Goal: Task Accomplishment & Management: Complete application form

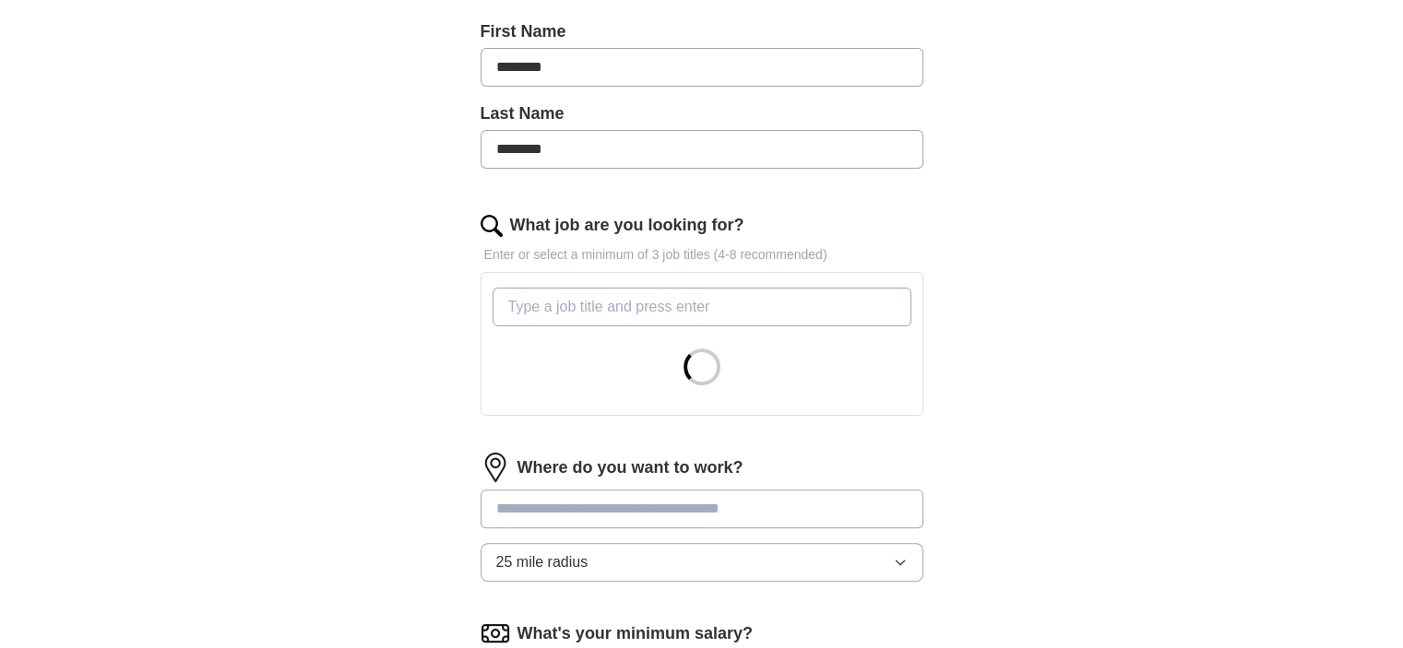
scroll to position [430, 0]
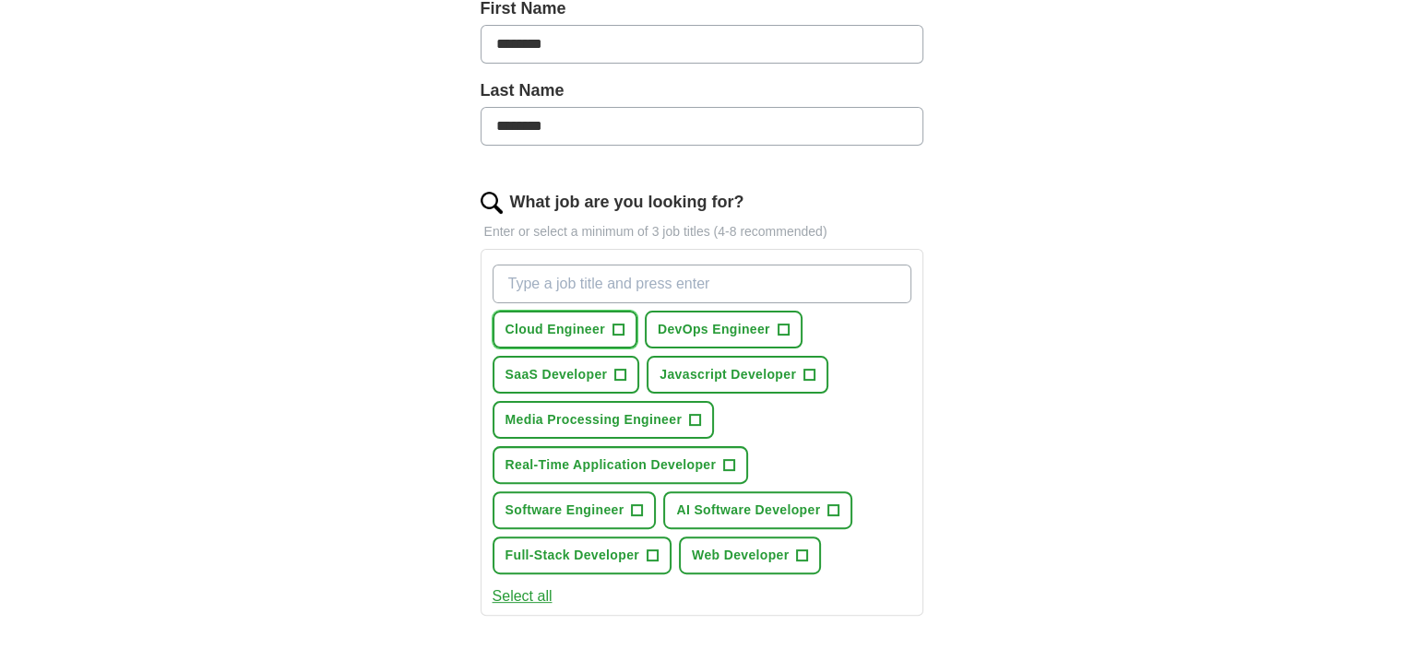
click at [581, 338] on button "Cloud Engineer +" at bounding box center [564, 330] width 145 height 38
click at [693, 327] on span "DevOps Engineer" at bounding box center [714, 329] width 113 height 19
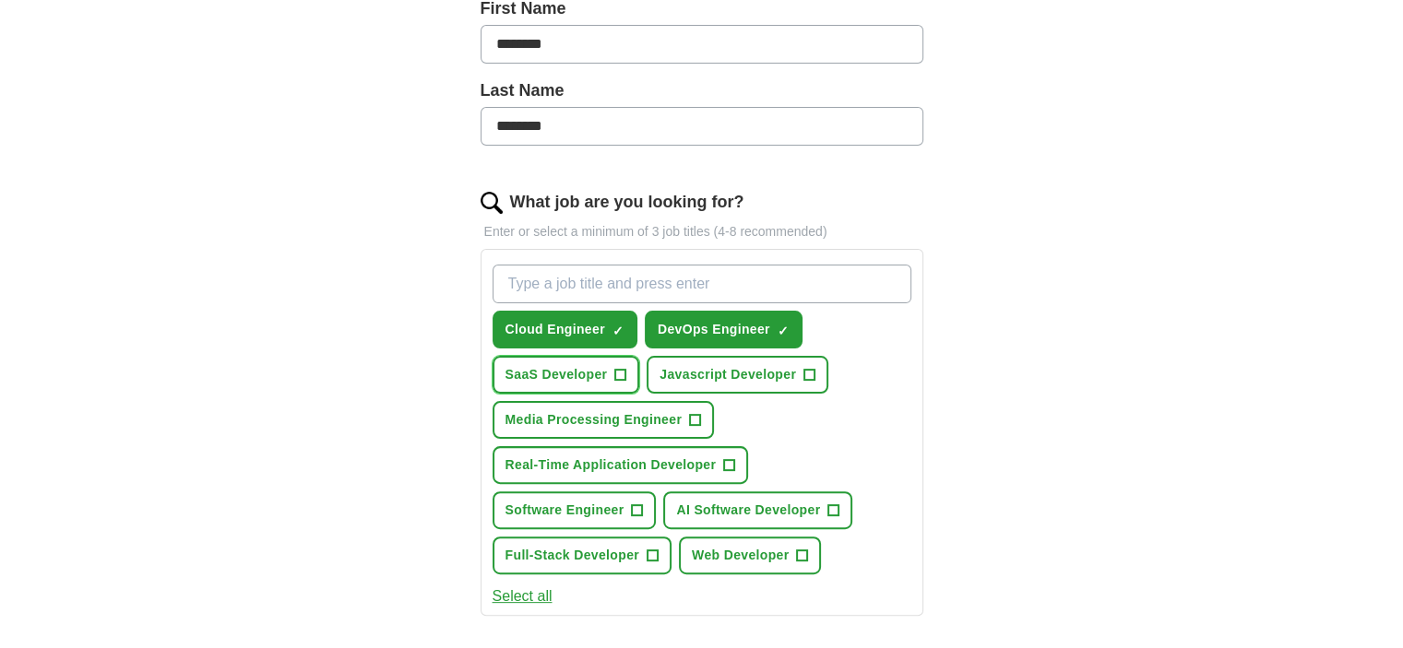
click at [587, 368] on span "SaaS Developer" at bounding box center [556, 374] width 102 height 19
click at [604, 552] on span "Full-Stack Developer" at bounding box center [572, 555] width 135 height 19
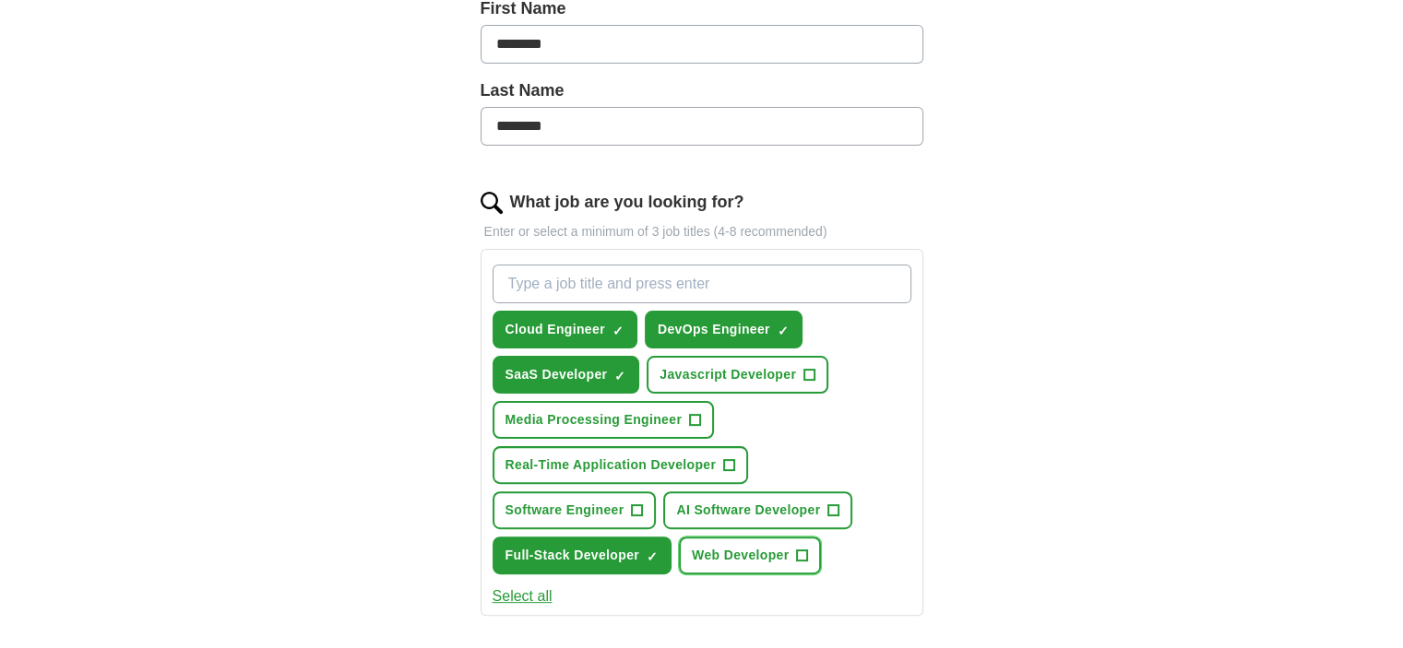
click at [716, 551] on span "Web Developer" at bounding box center [740, 555] width 97 height 19
click at [598, 517] on button "Software Engineer +" at bounding box center [574, 511] width 164 height 38
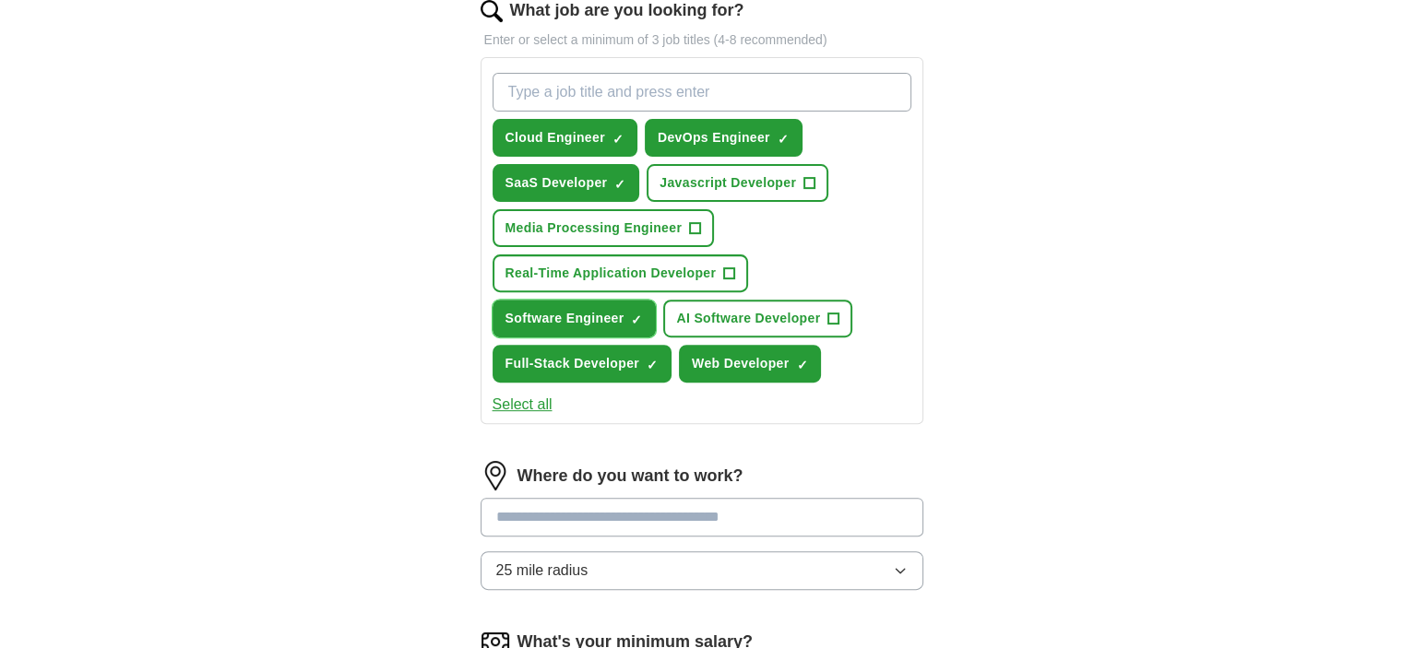
scroll to position [646, 0]
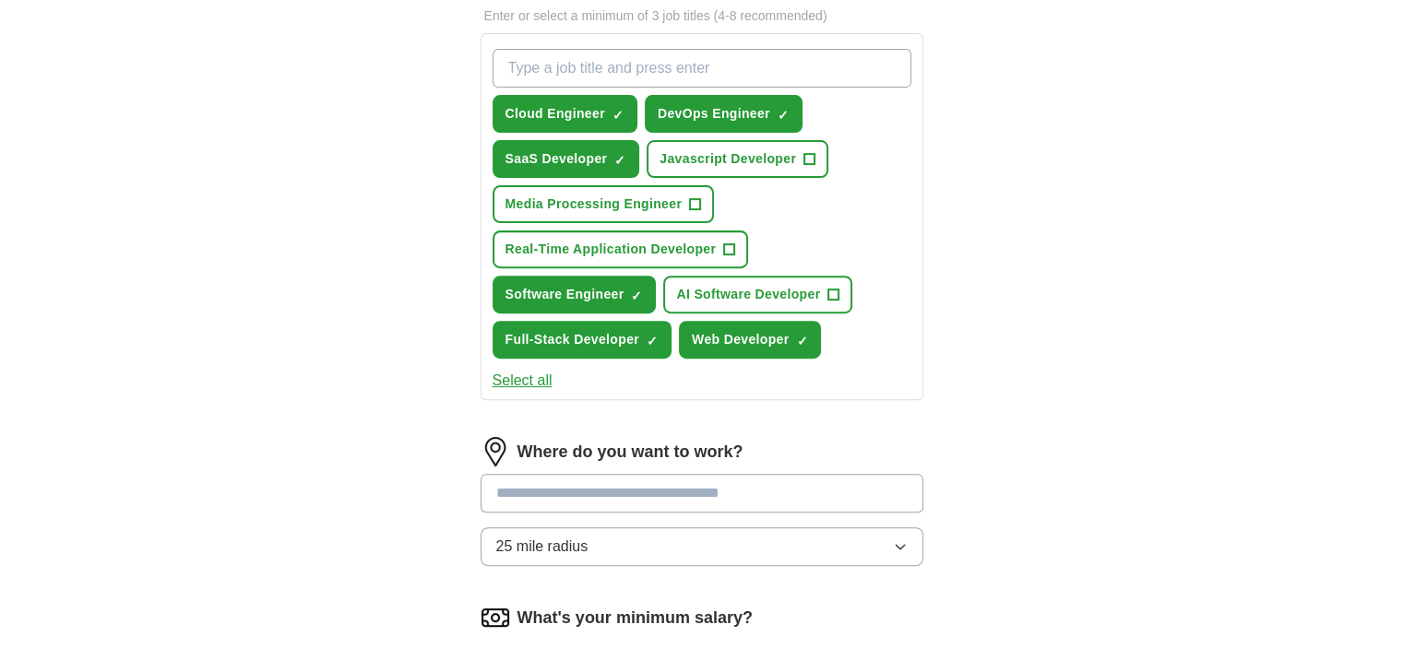
click at [682, 482] on input at bounding box center [701, 493] width 443 height 39
type input "*"
type input "**"
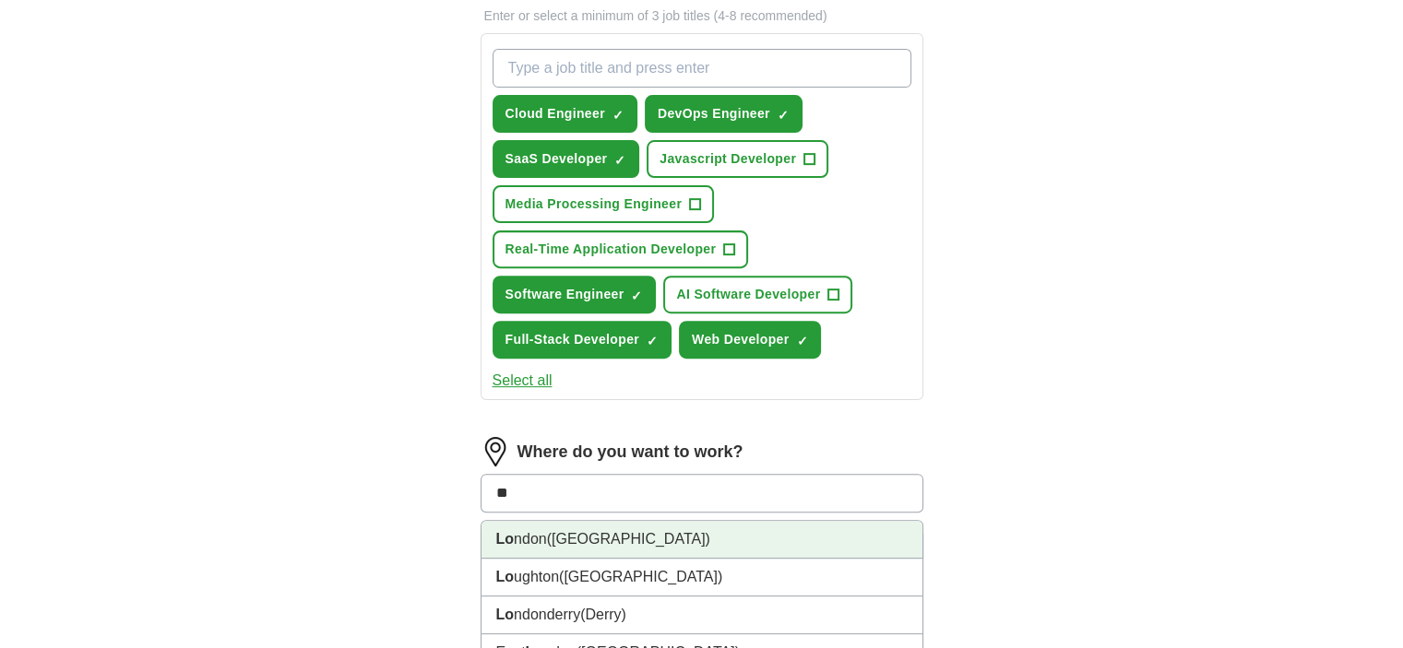
click at [636, 521] on li "Lo ndon ([GEOGRAPHIC_DATA])" at bounding box center [701, 540] width 441 height 38
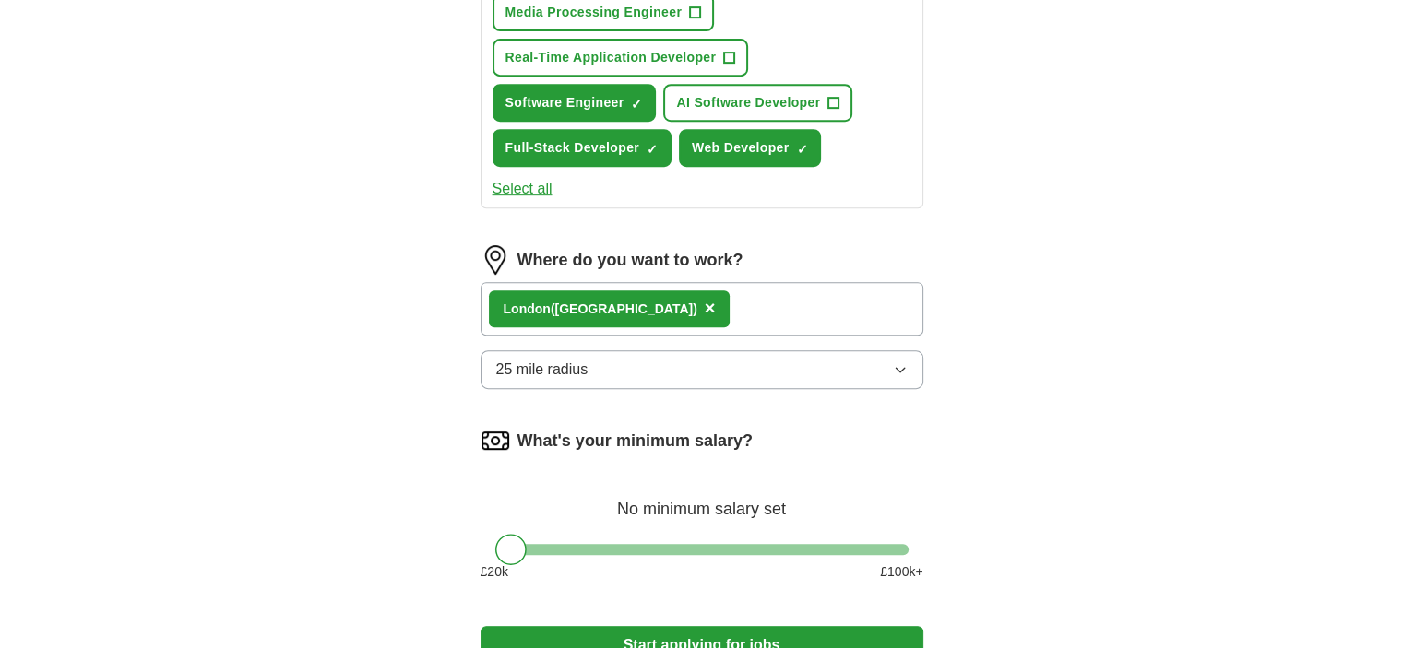
scroll to position [860, 0]
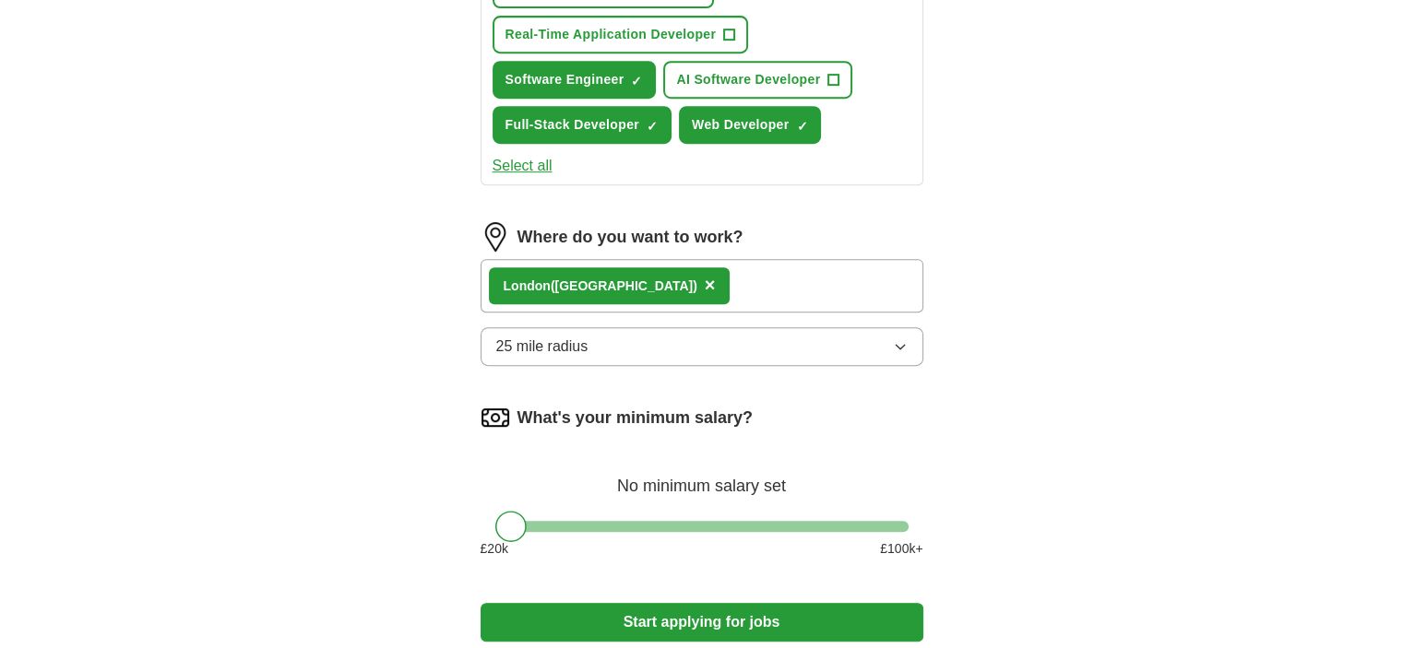
click at [636, 521] on div at bounding box center [701, 526] width 413 height 11
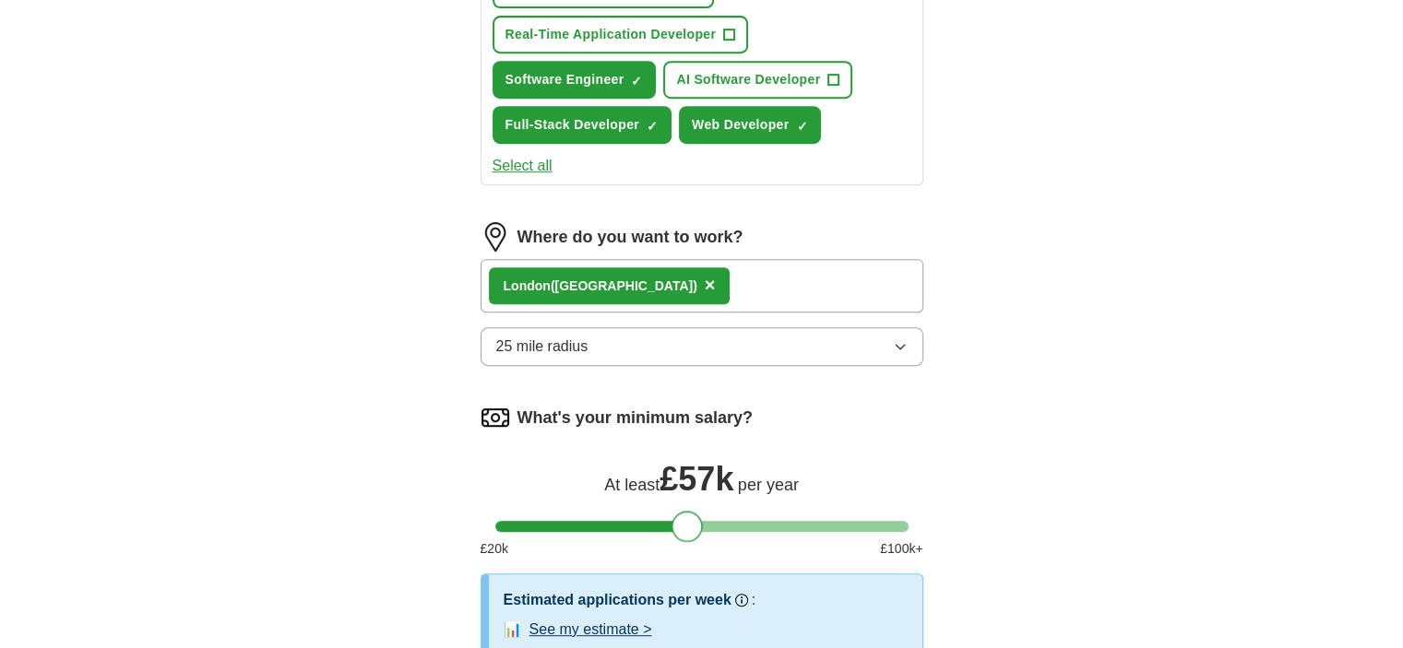
drag, startPoint x: 636, startPoint y: 519, endPoint x: 690, endPoint y: 519, distance: 53.5
click at [690, 519] on div at bounding box center [686, 526] width 31 height 31
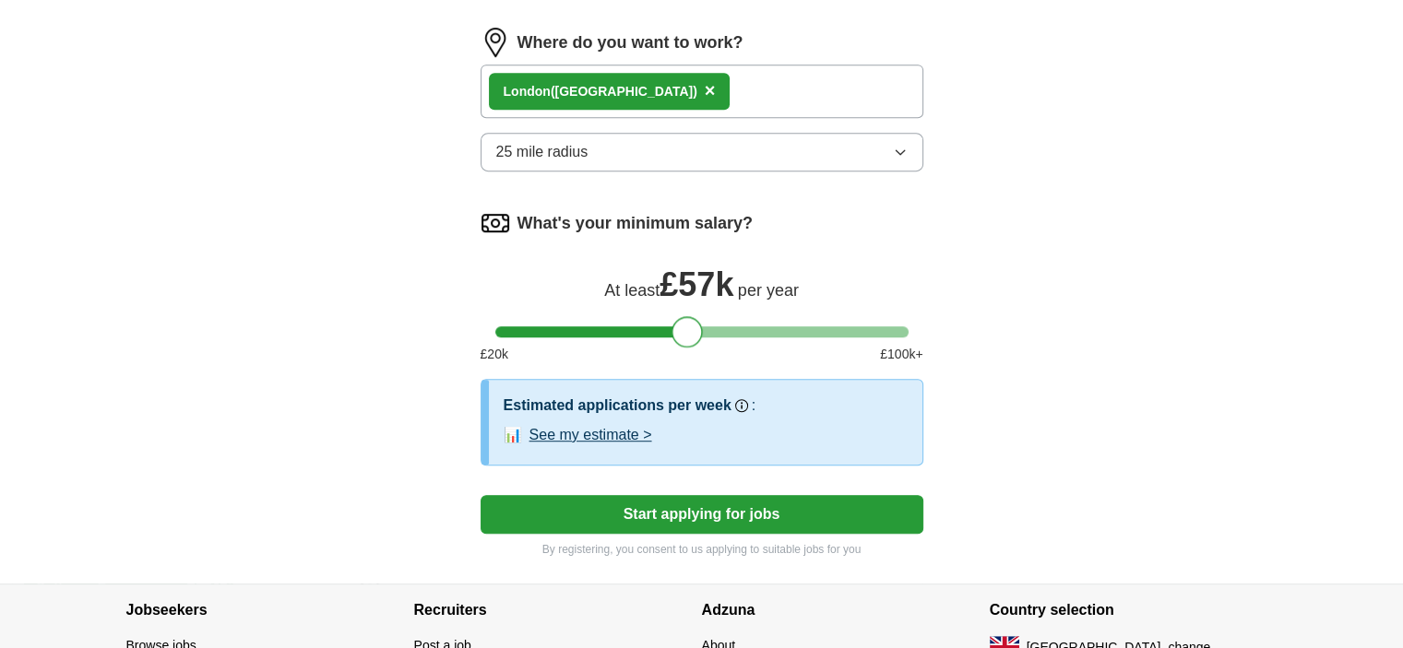
scroll to position [1075, 0]
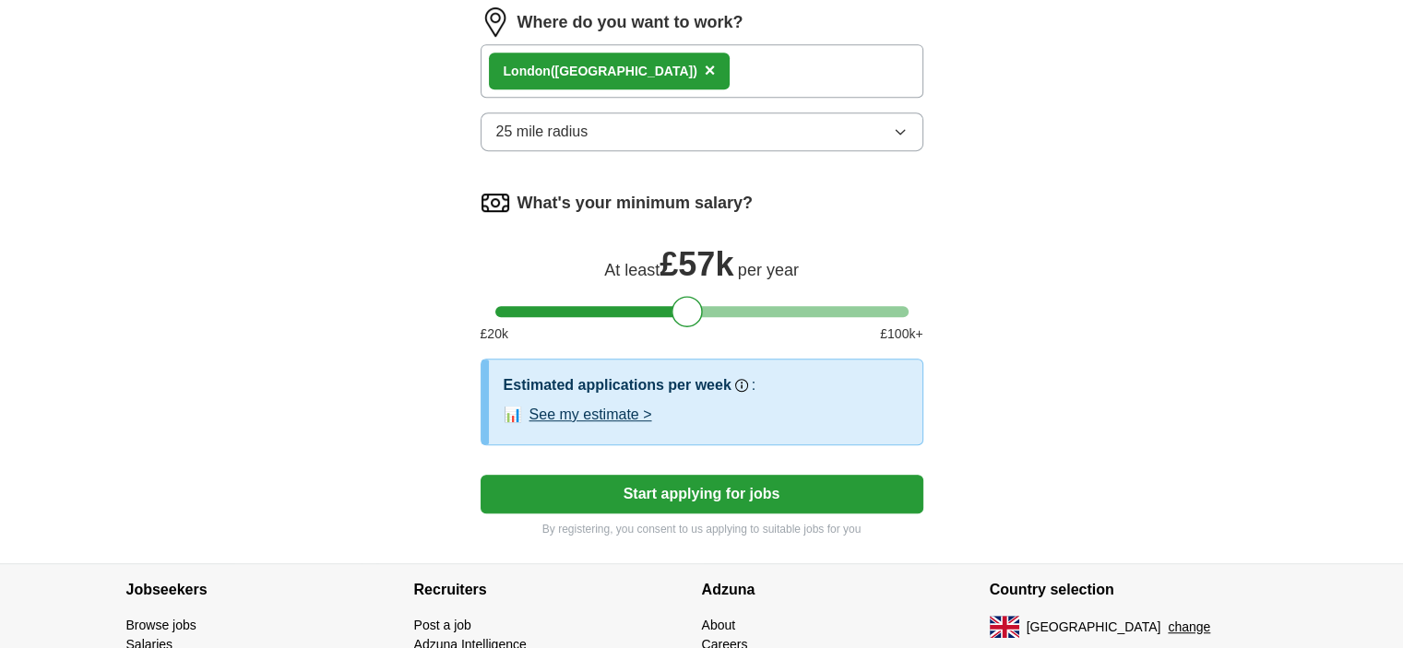
drag, startPoint x: 625, startPoint y: 412, endPoint x: 599, endPoint y: 410, distance: 26.8
click at [599, 410] on button "See my estimate >" at bounding box center [590, 415] width 123 height 22
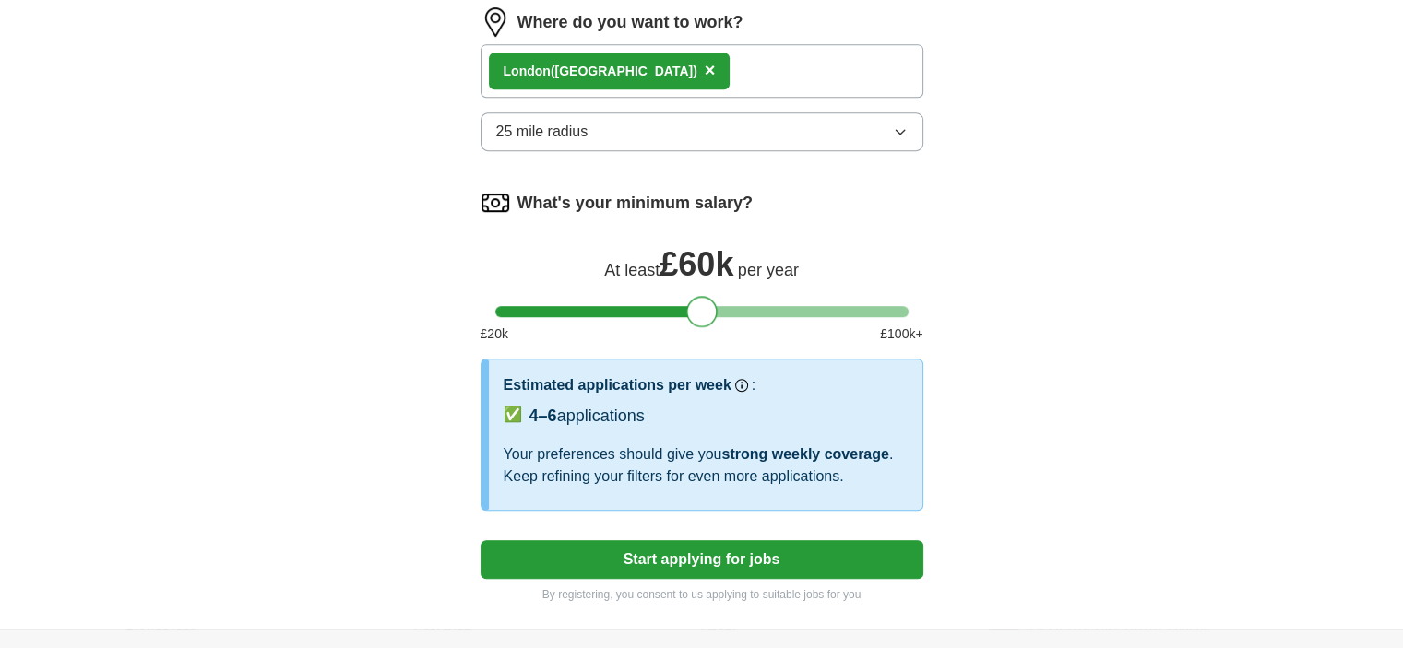
drag, startPoint x: 695, startPoint y: 314, endPoint x: 710, endPoint y: 320, distance: 16.1
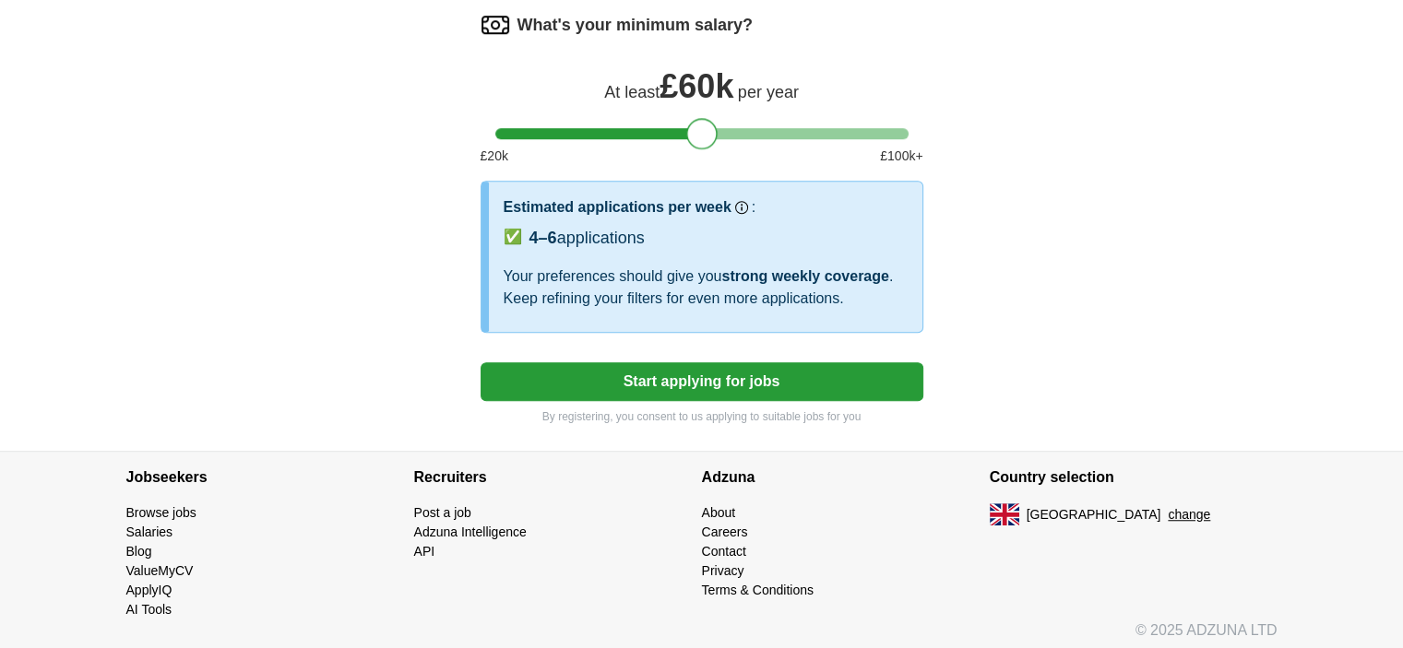
click at [702, 132] on div at bounding box center [701, 133] width 31 height 31
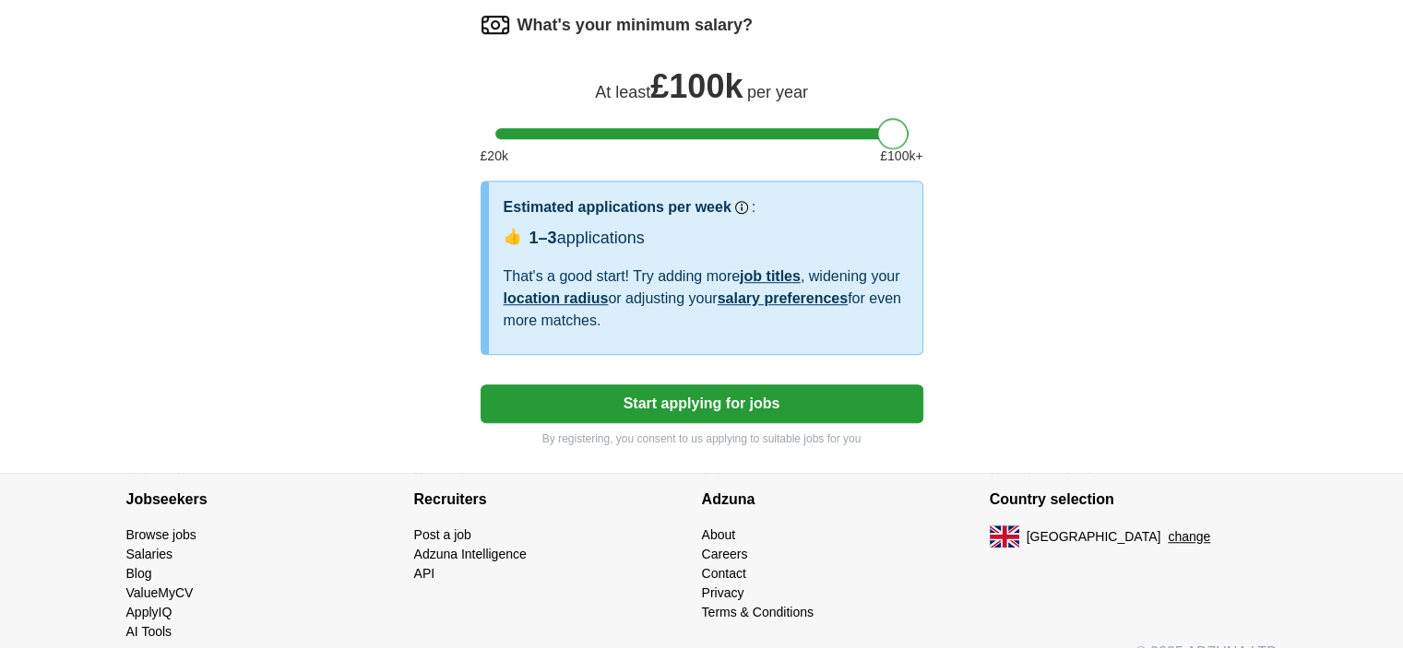
drag, startPoint x: 872, startPoint y: 132, endPoint x: 938, endPoint y: 132, distance: 65.5
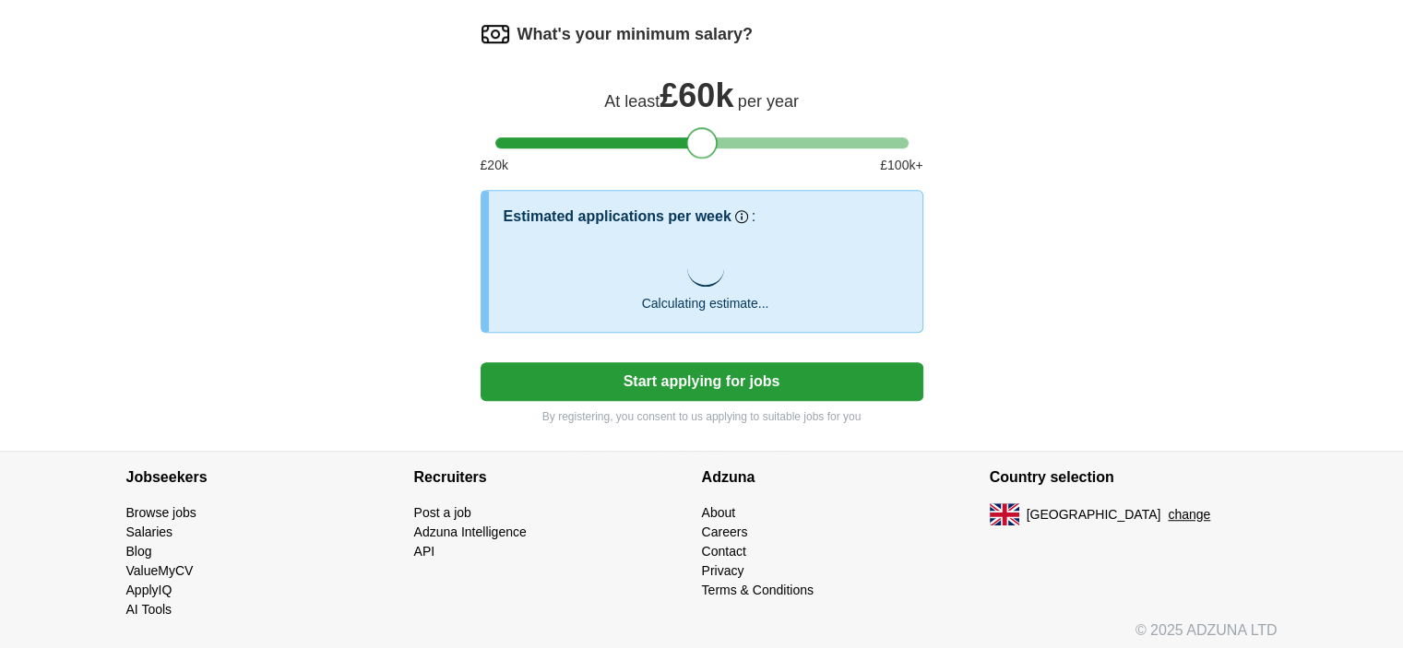
drag, startPoint x: 846, startPoint y: 128, endPoint x: 704, endPoint y: 128, distance: 142.0
click at [704, 137] on div at bounding box center [701, 142] width 413 height 11
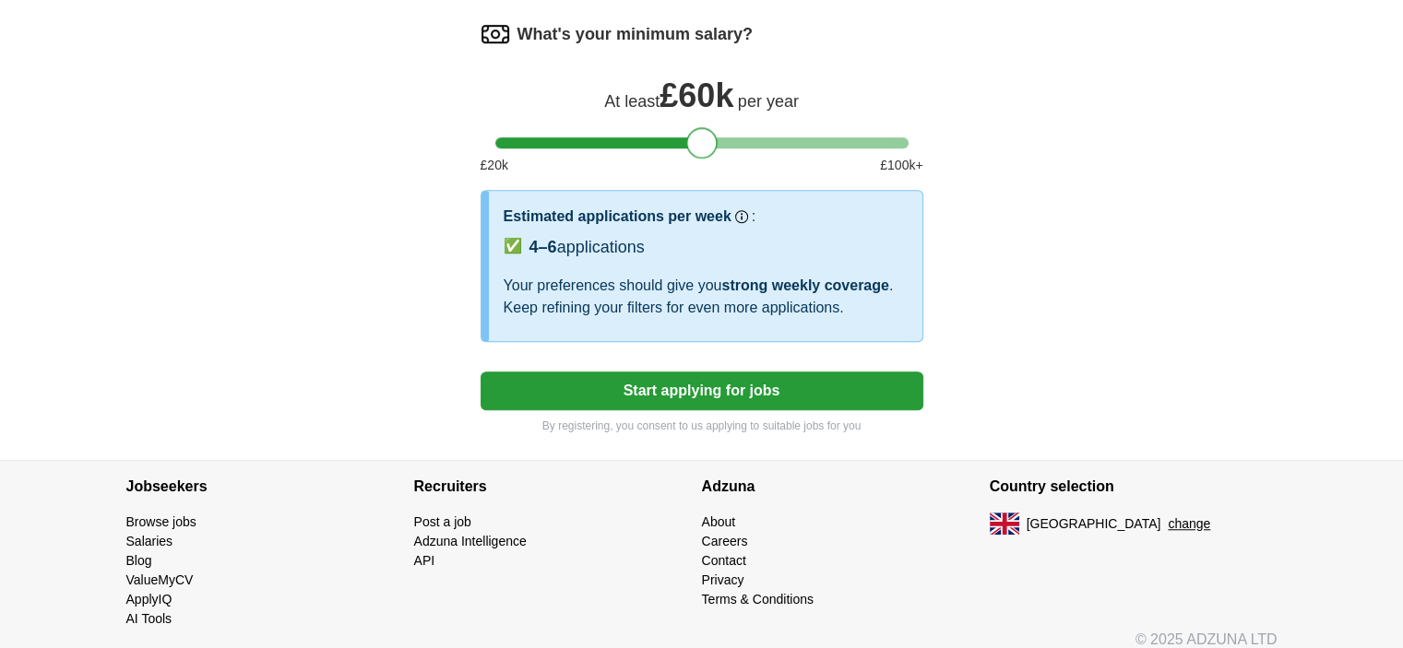
scroll to position [1253, 0]
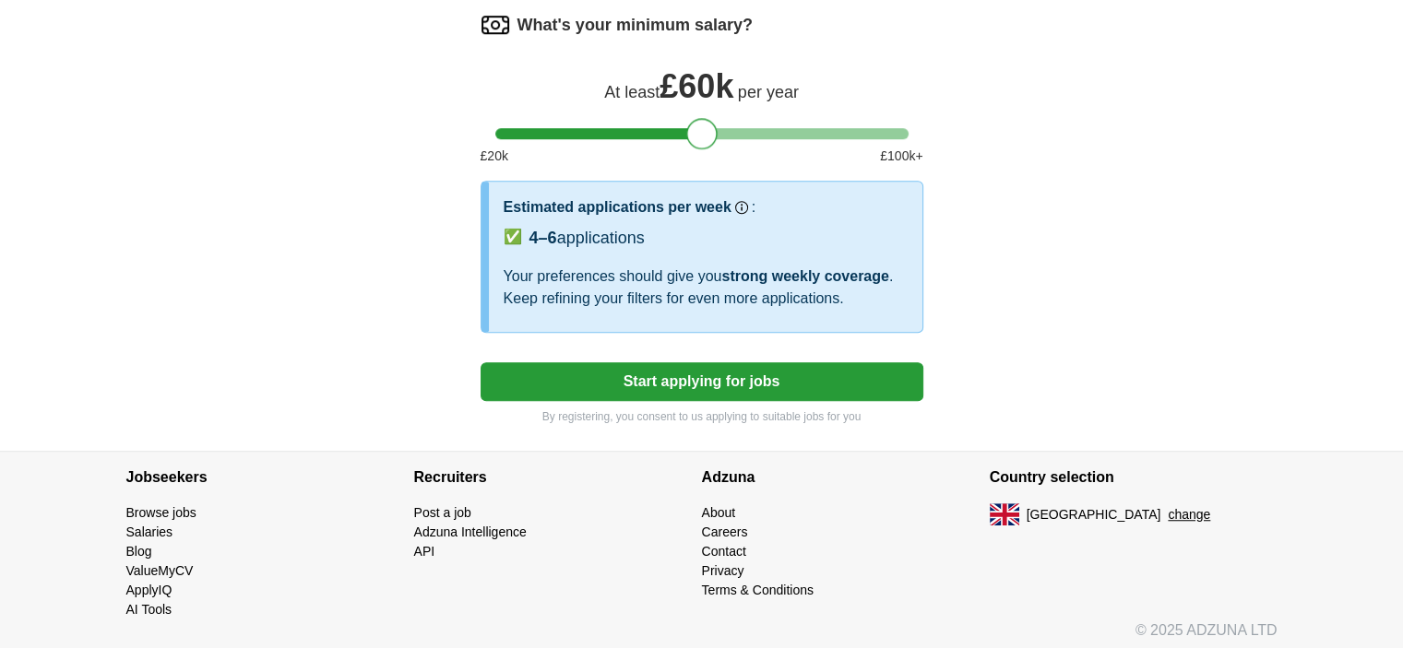
click at [786, 375] on button "Start applying for jobs" at bounding box center [701, 381] width 443 height 39
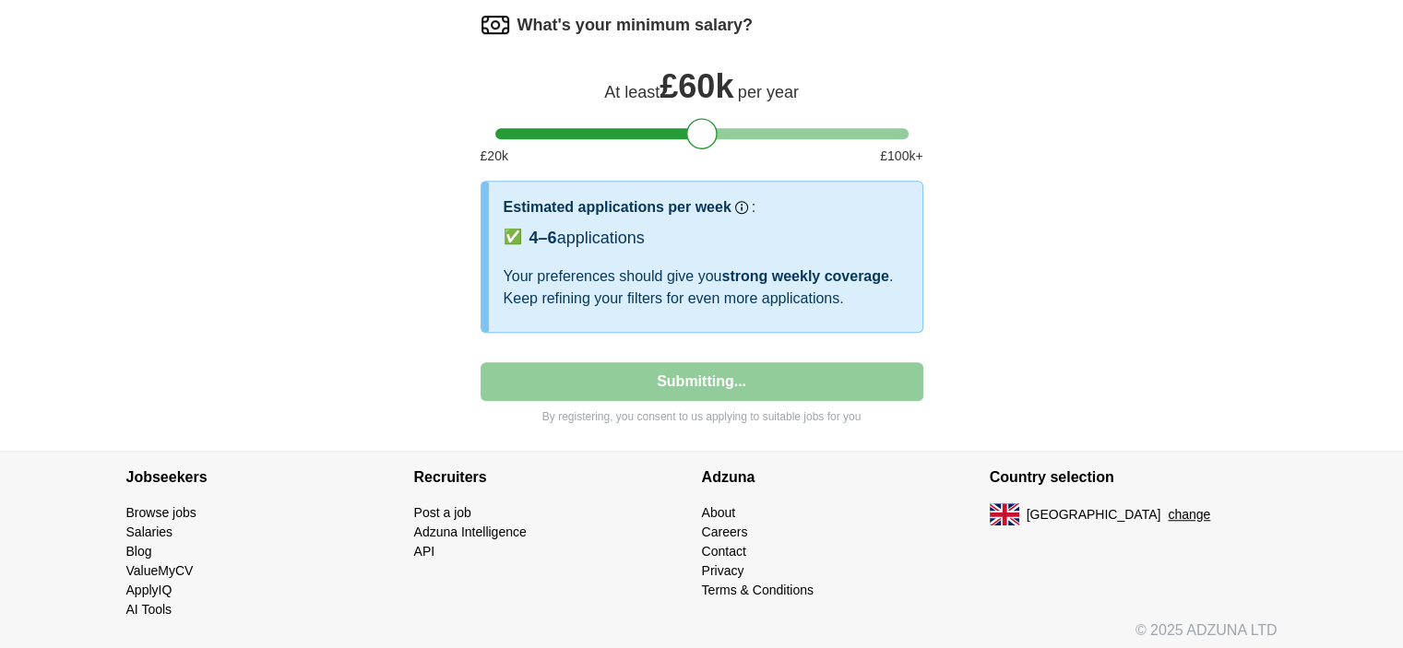
select select "**"
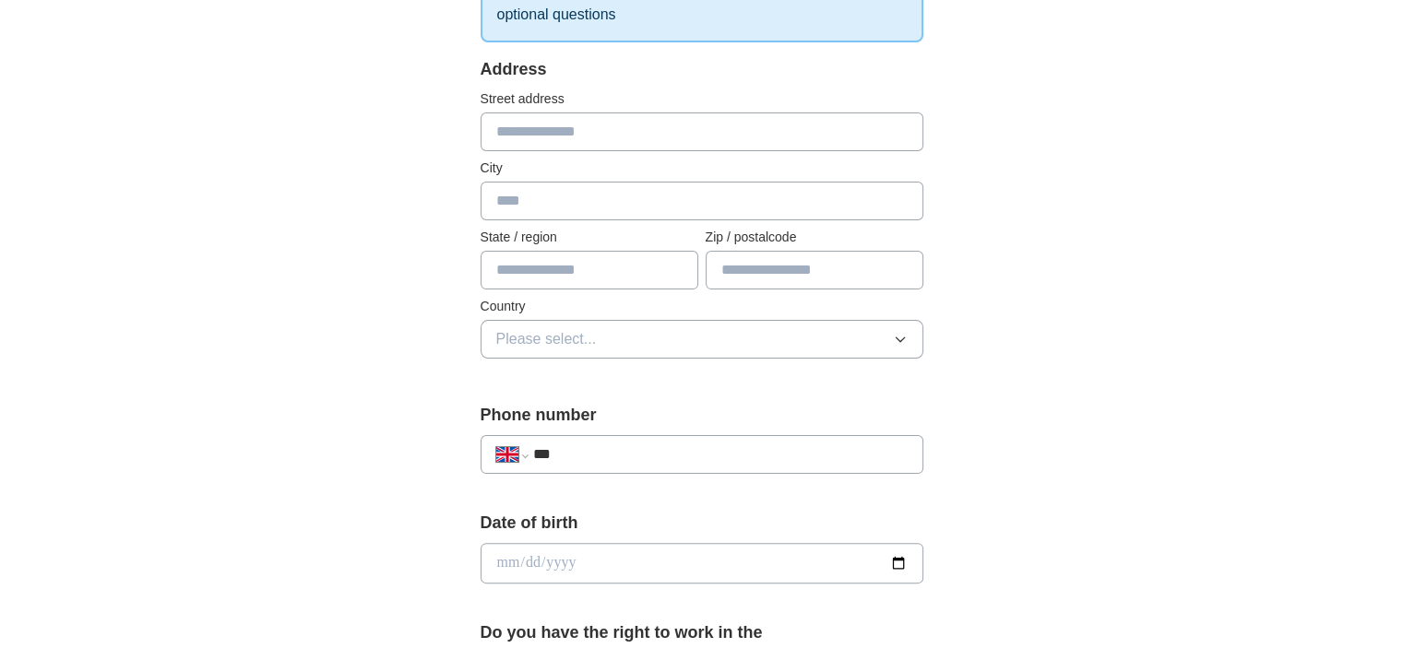
scroll to position [0, 0]
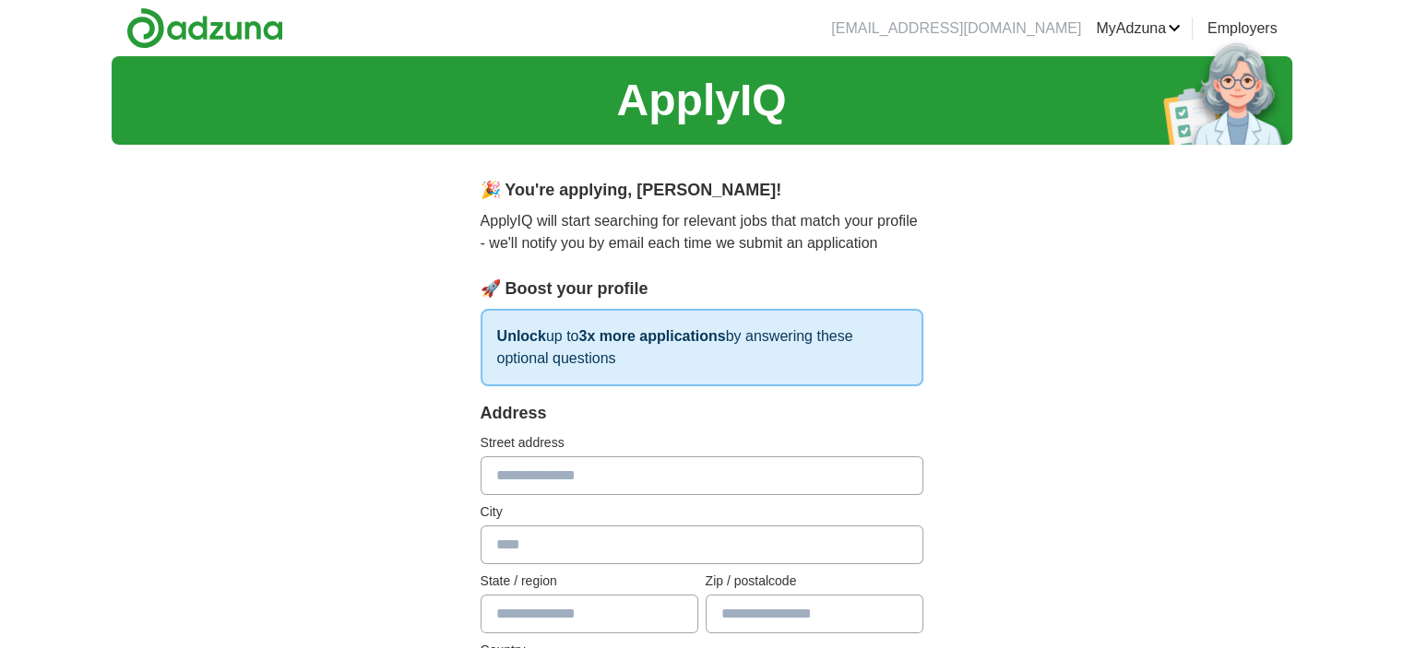
click at [699, 462] on input "text" at bounding box center [701, 475] width 443 height 39
type input "**********"
type input "*****"
type input "*******"
type input "*****"
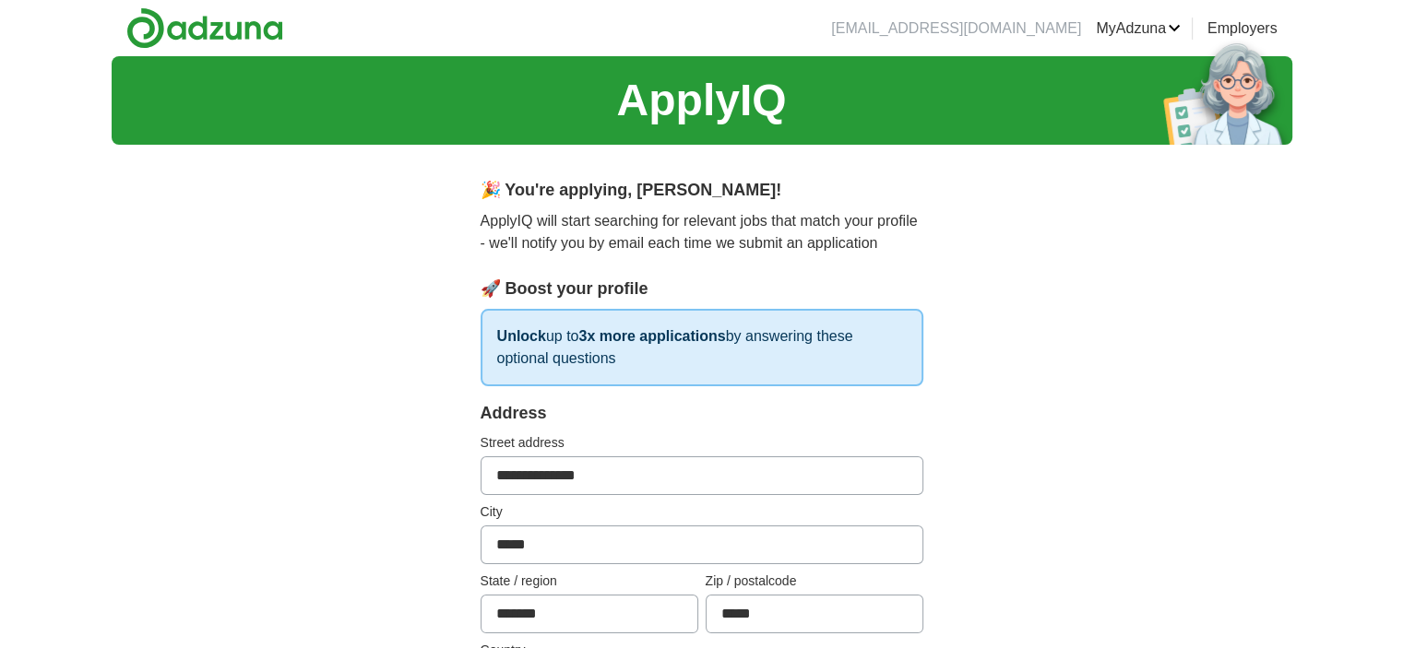
select select "**"
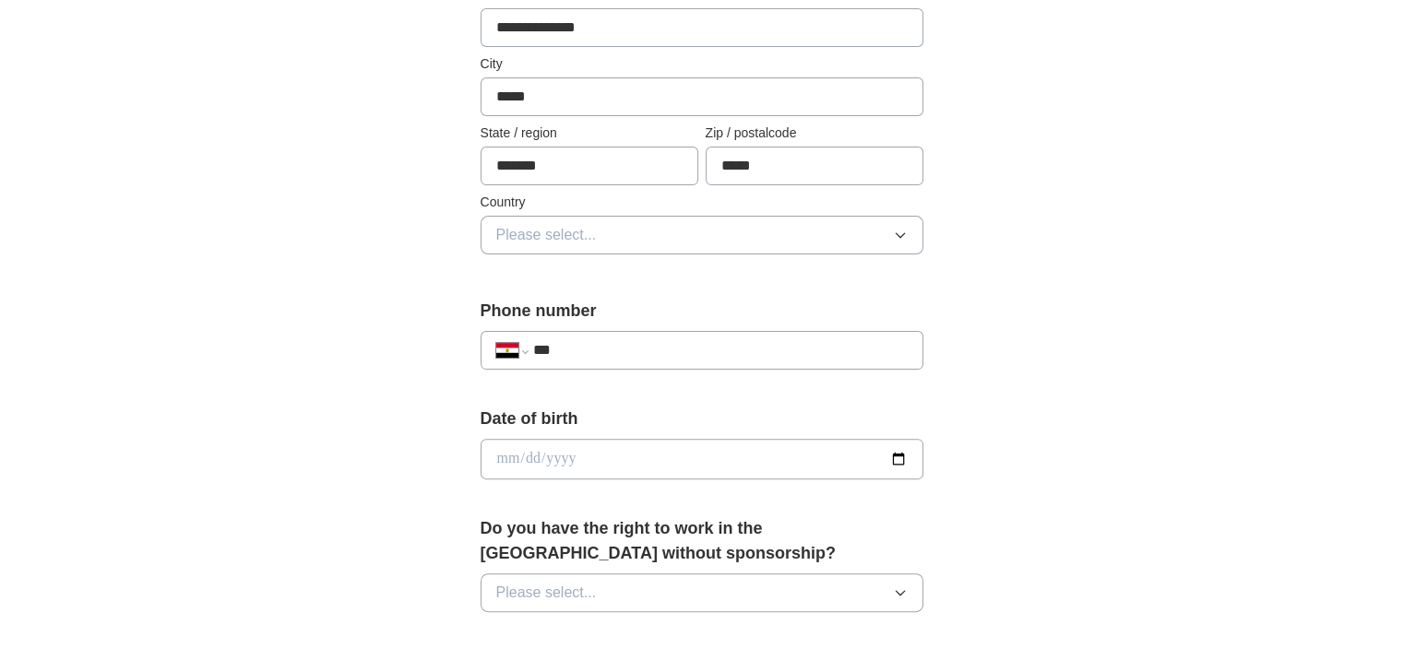
scroll to position [472, 0]
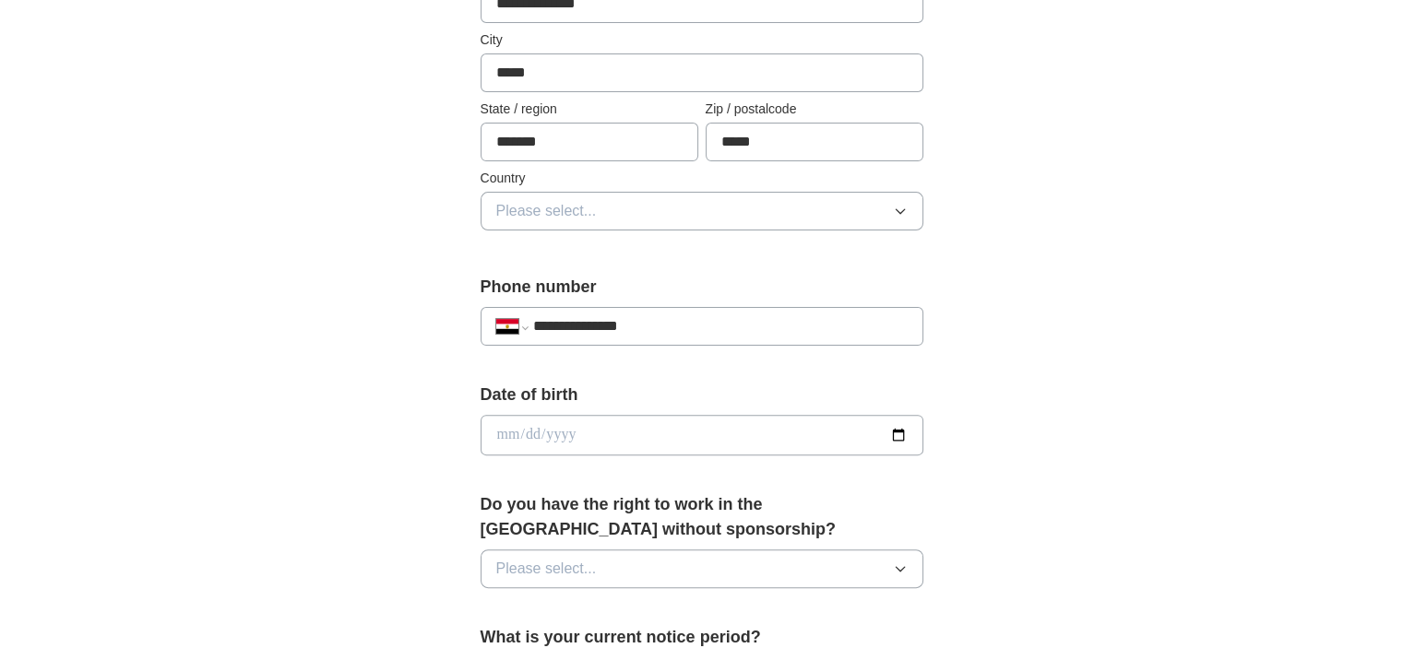
type input "**********"
click at [627, 423] on input "date" at bounding box center [701, 435] width 443 height 41
type input "**********"
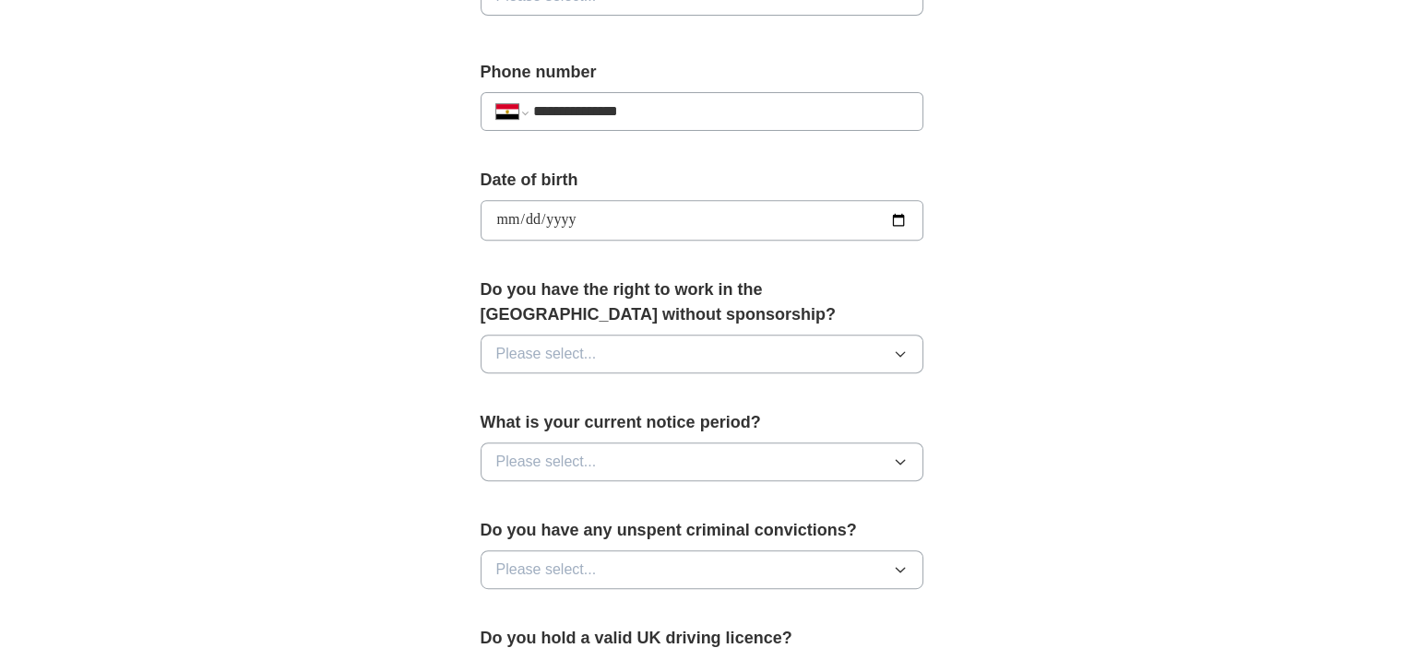
click at [669, 338] on button "Please select..." at bounding box center [701, 354] width 443 height 39
click at [643, 423] on div "No" at bounding box center [701, 434] width 411 height 22
click at [637, 453] on button "Please select..." at bounding box center [701, 462] width 443 height 39
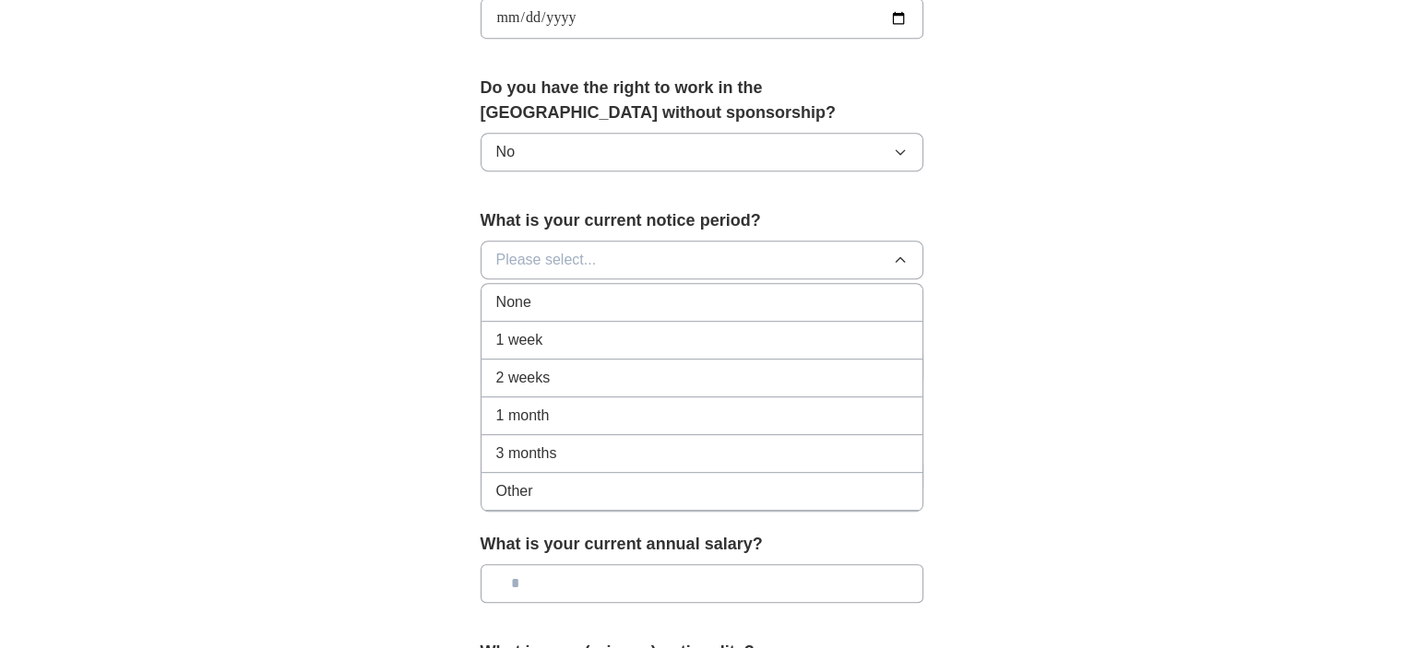
scroll to position [902, 0]
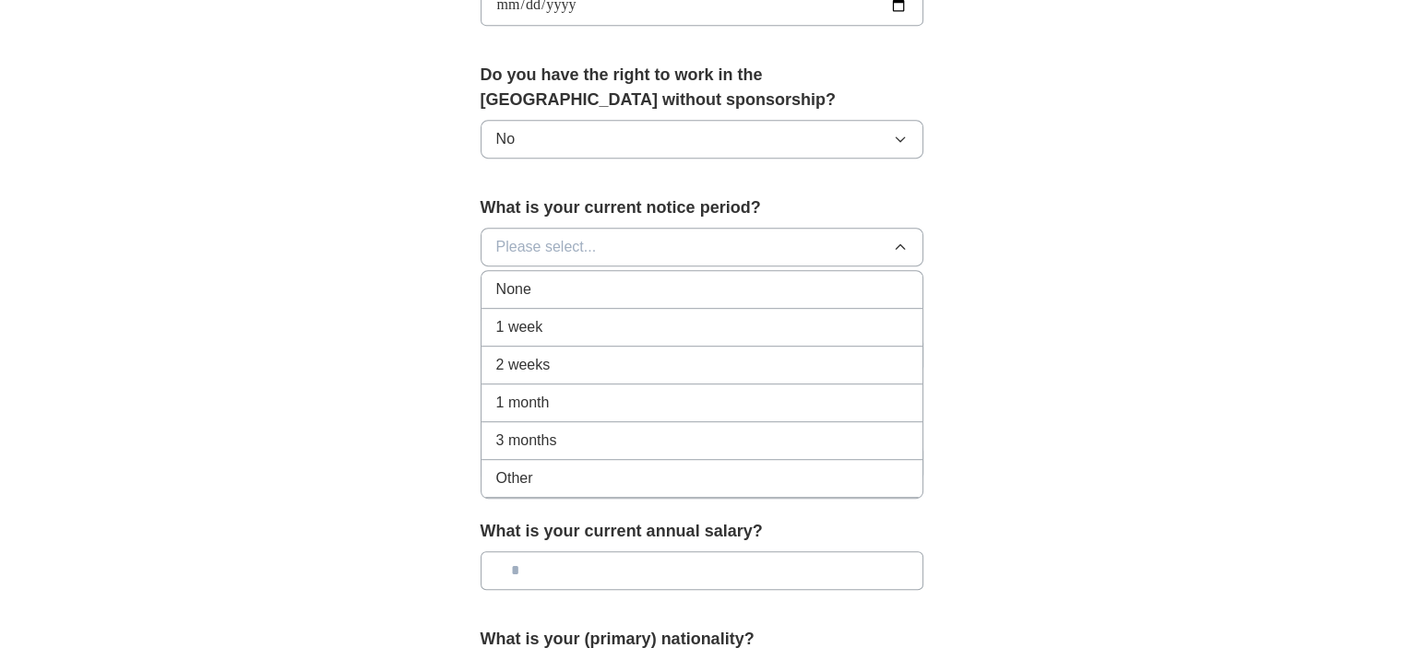
click at [622, 354] on div "2 weeks" at bounding box center [701, 365] width 411 height 22
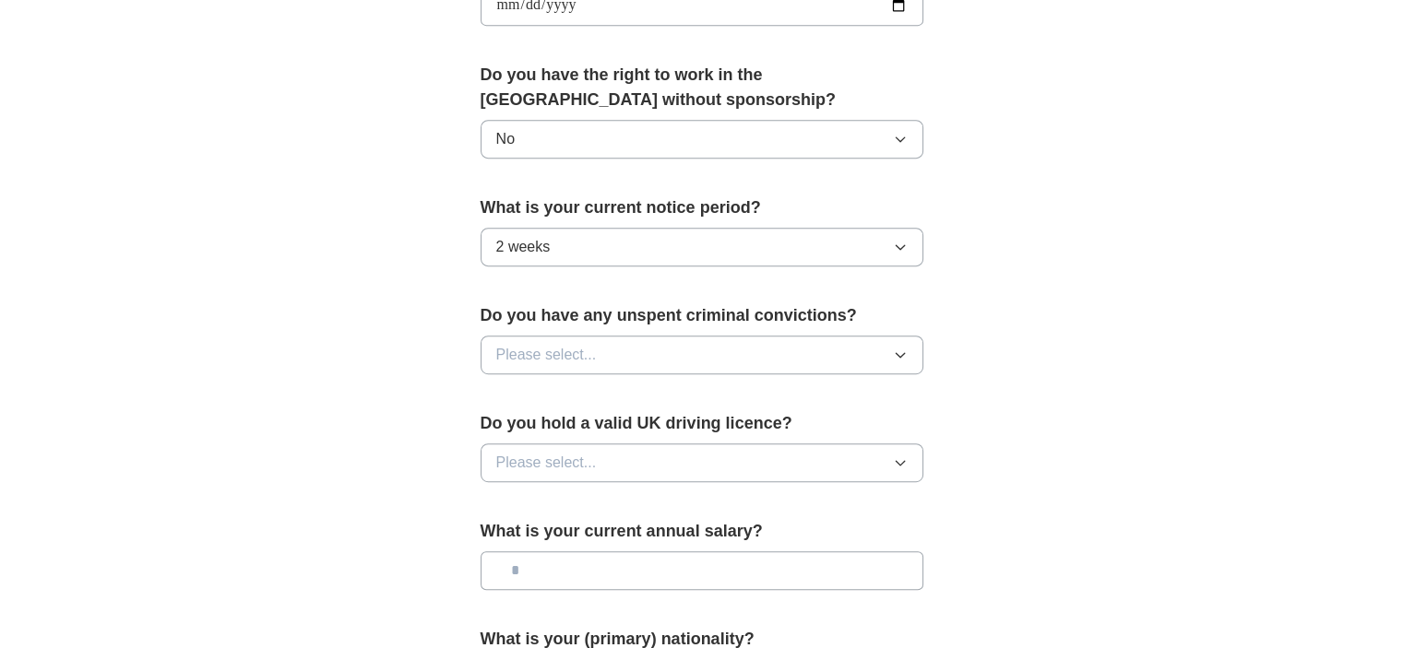
click at [638, 256] on button "2 weeks" at bounding box center [701, 247] width 443 height 39
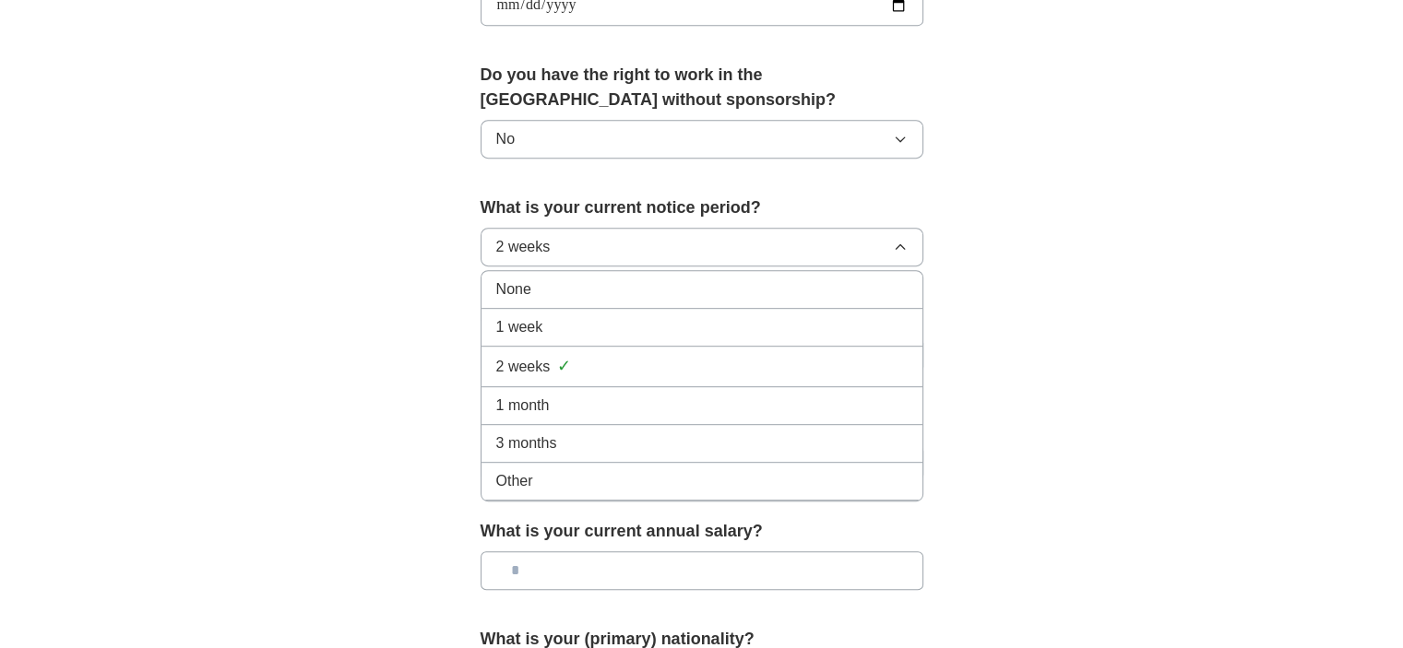
click at [636, 316] on div "1 week" at bounding box center [701, 327] width 411 height 22
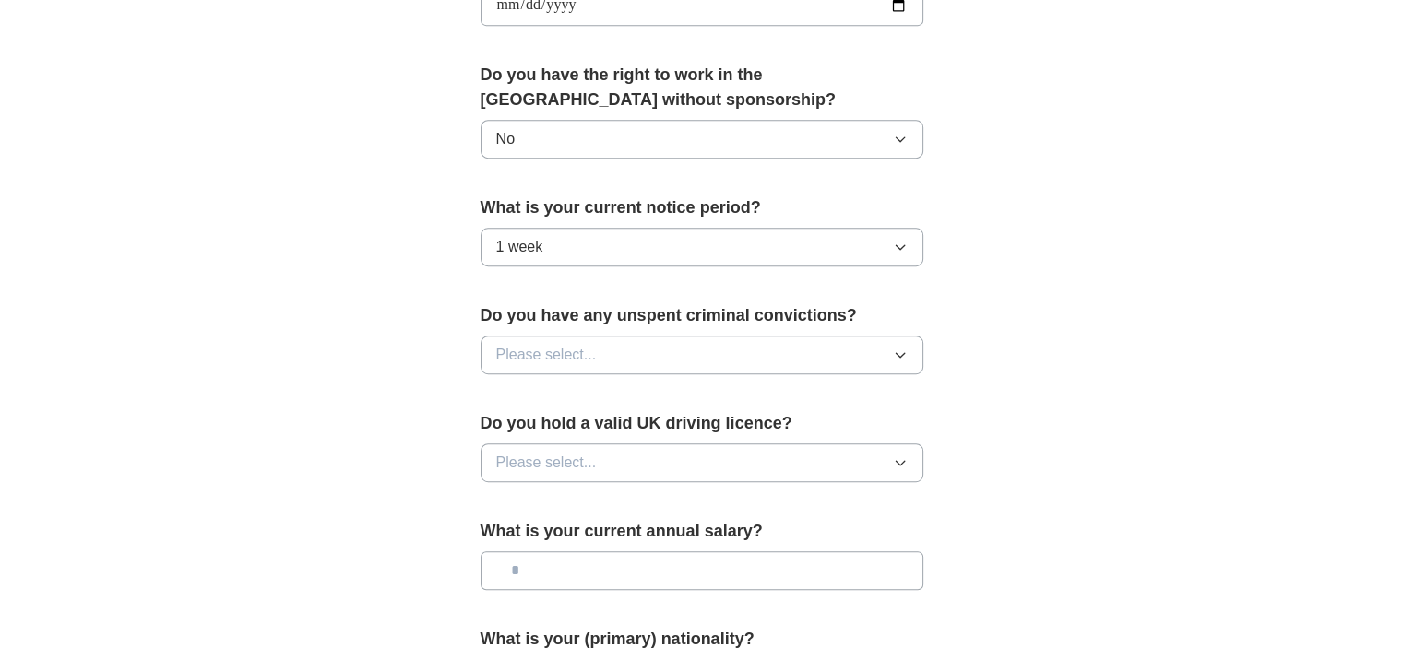
click at [610, 236] on button "1 week" at bounding box center [701, 247] width 443 height 39
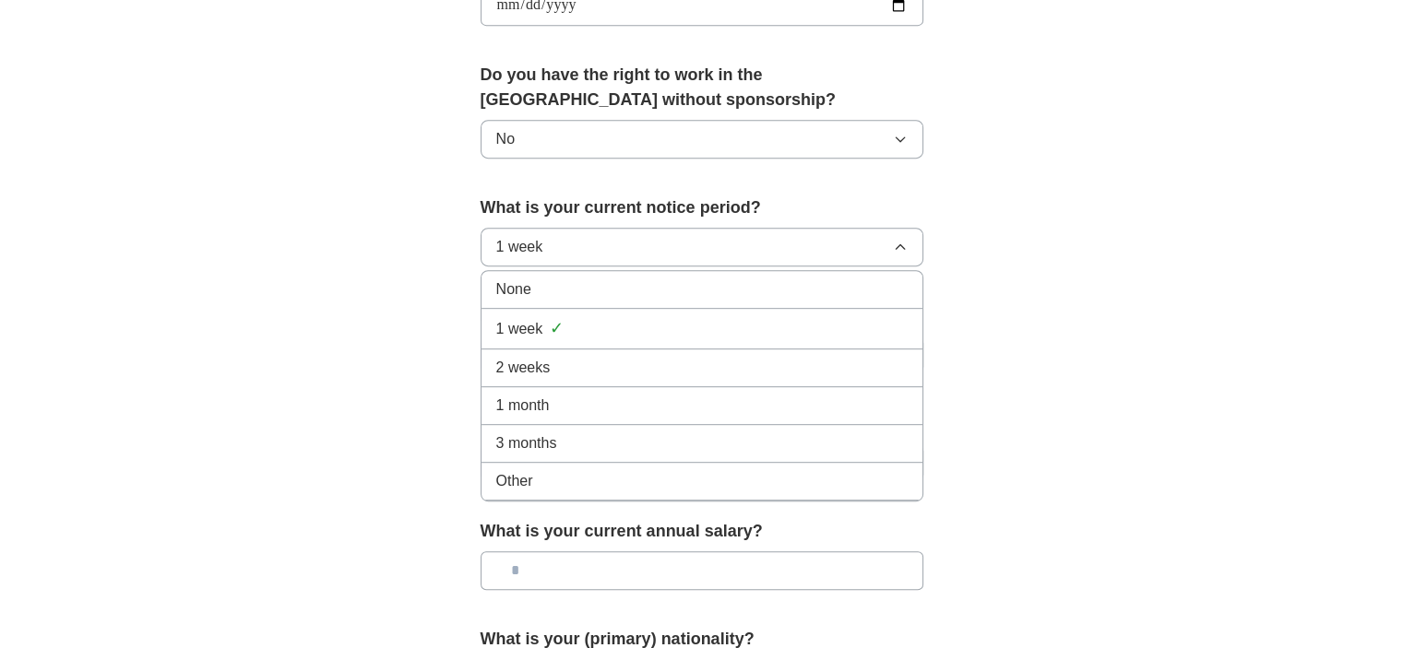
click at [623, 279] on div "None" at bounding box center [701, 290] width 411 height 22
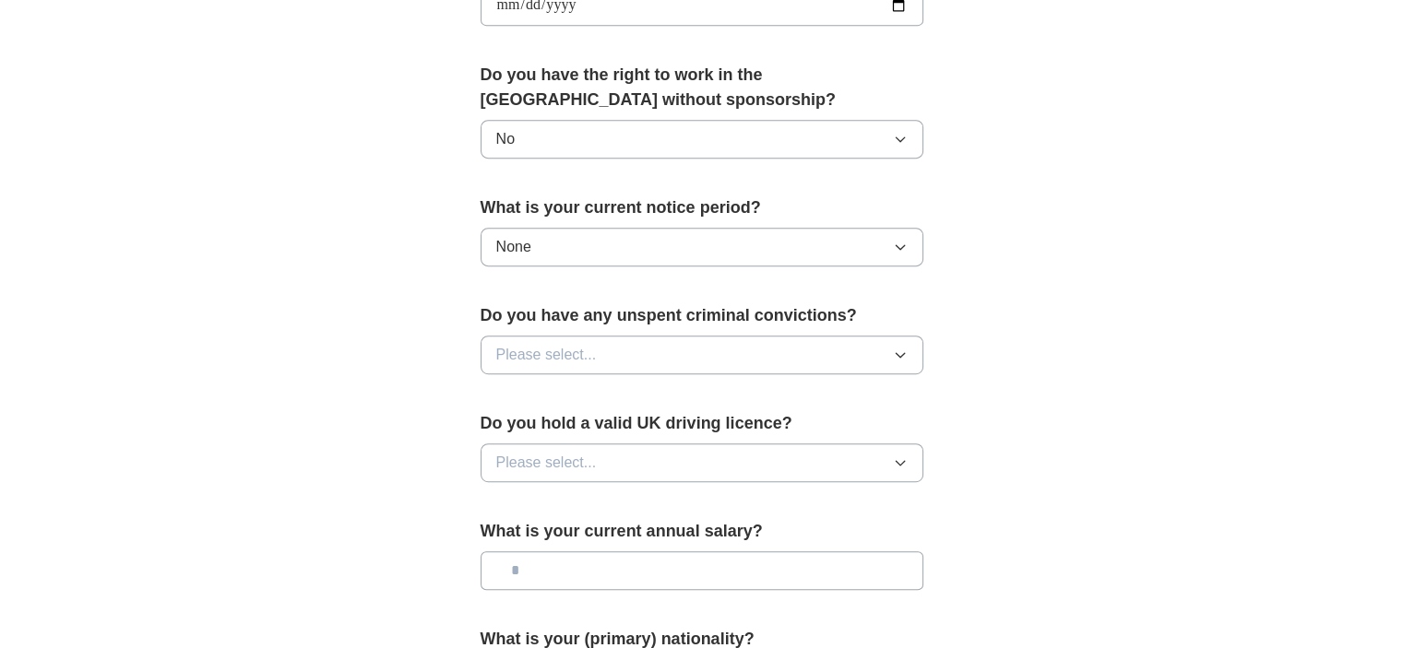
click at [651, 222] on div "What is your current notice period? None" at bounding box center [701, 239] width 443 height 86
click at [642, 243] on button "None" at bounding box center [701, 247] width 443 height 39
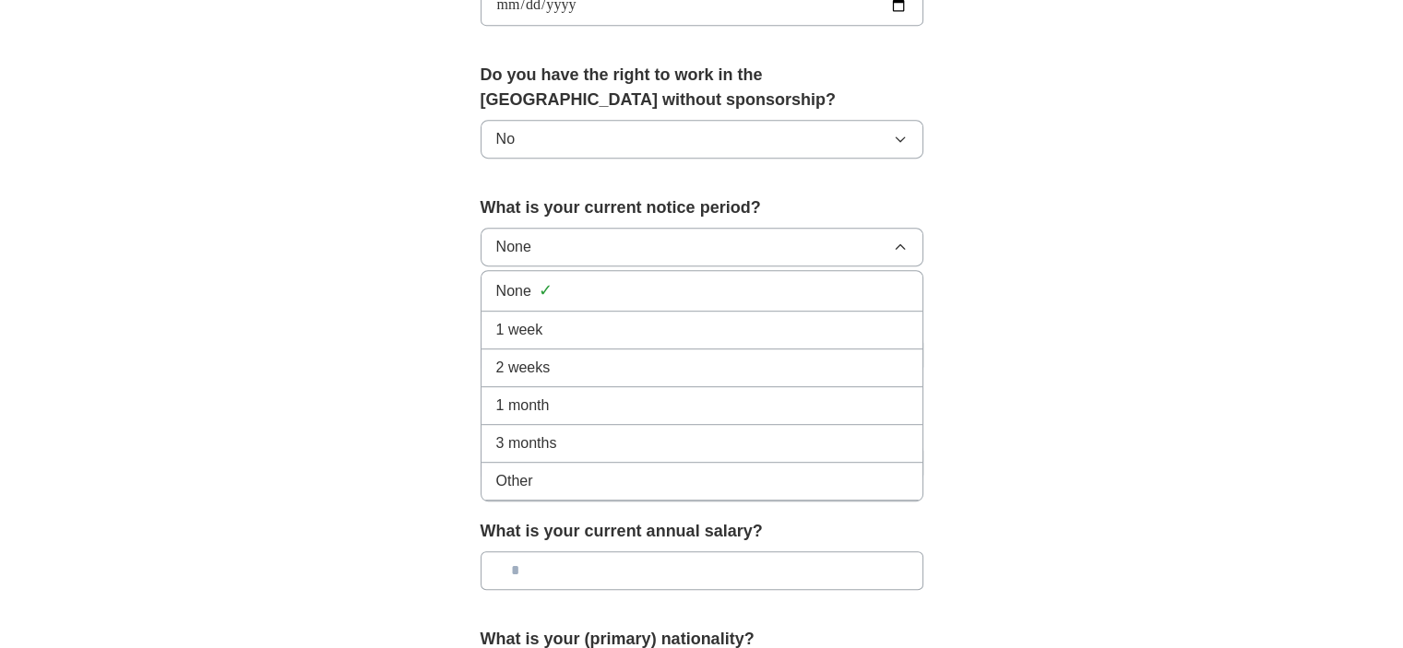
click at [629, 312] on li "1 week" at bounding box center [701, 331] width 441 height 38
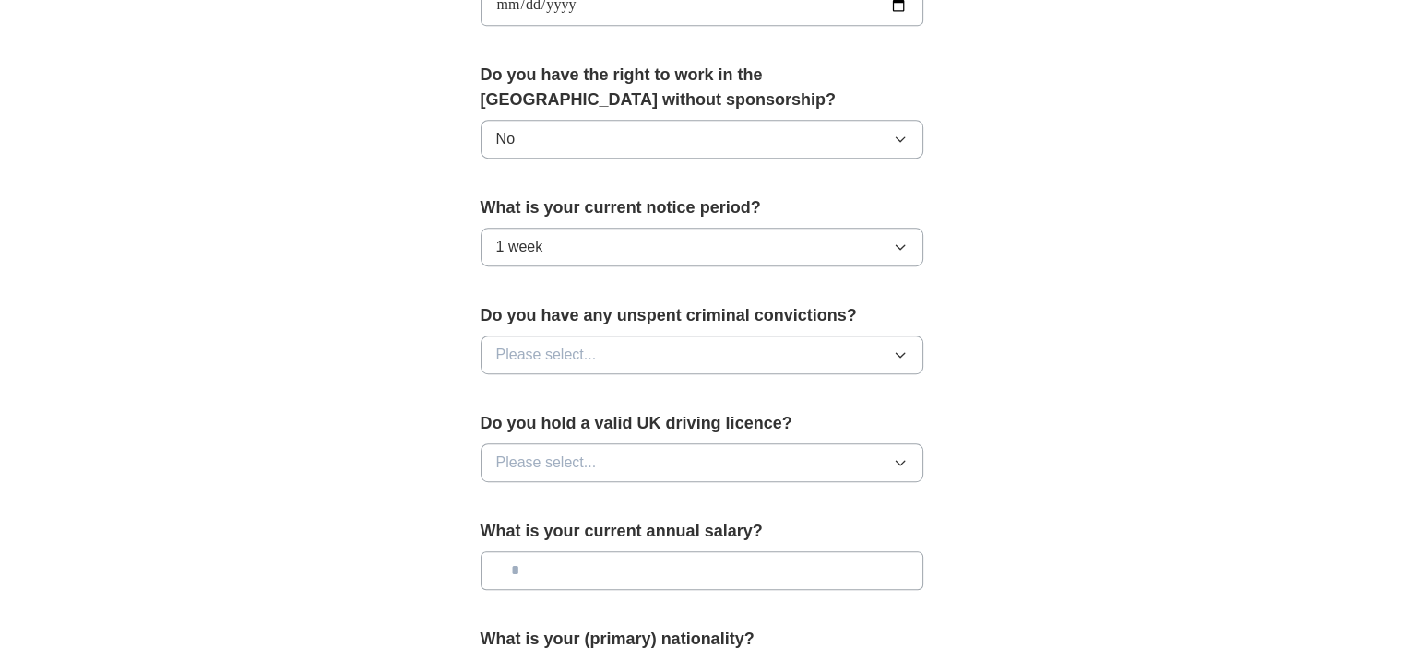
click at [611, 351] on button "Please select..." at bounding box center [701, 355] width 443 height 39
click at [580, 436] on div "No" at bounding box center [701, 435] width 411 height 22
click at [624, 446] on button "Please select..." at bounding box center [701, 463] width 443 height 39
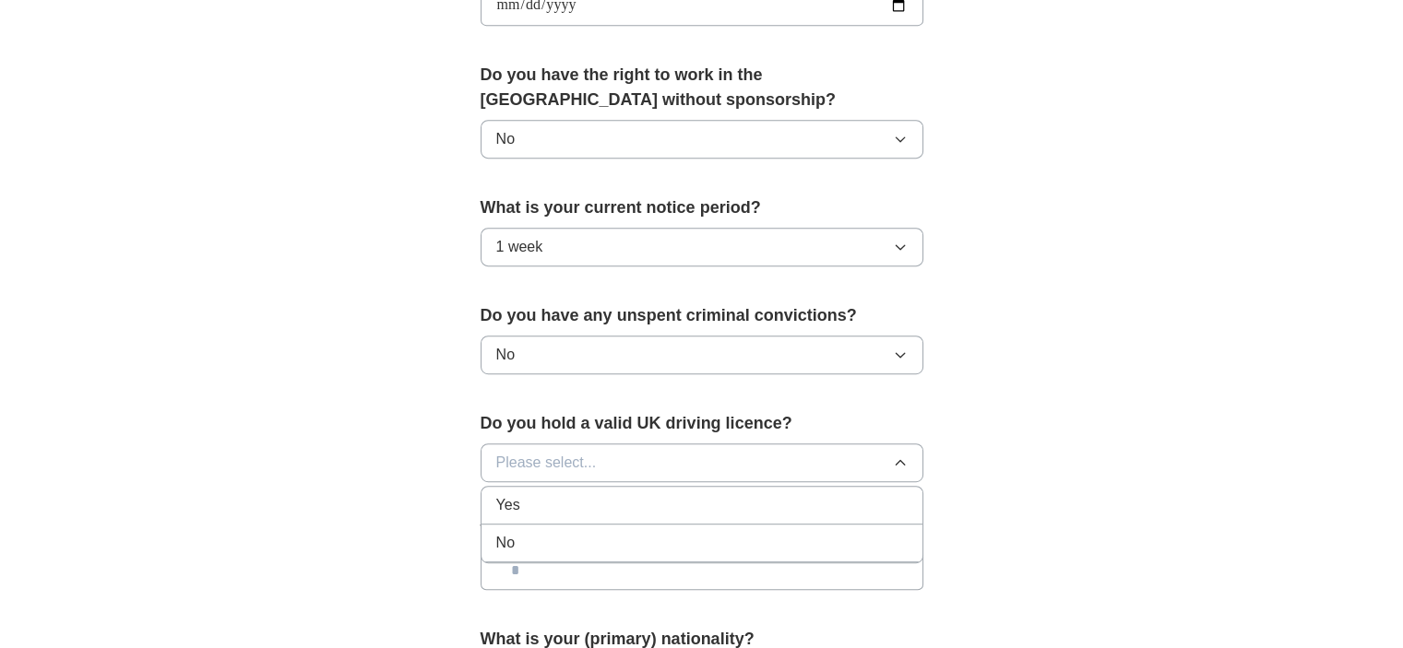
click at [615, 532] on div "No" at bounding box center [701, 543] width 411 height 22
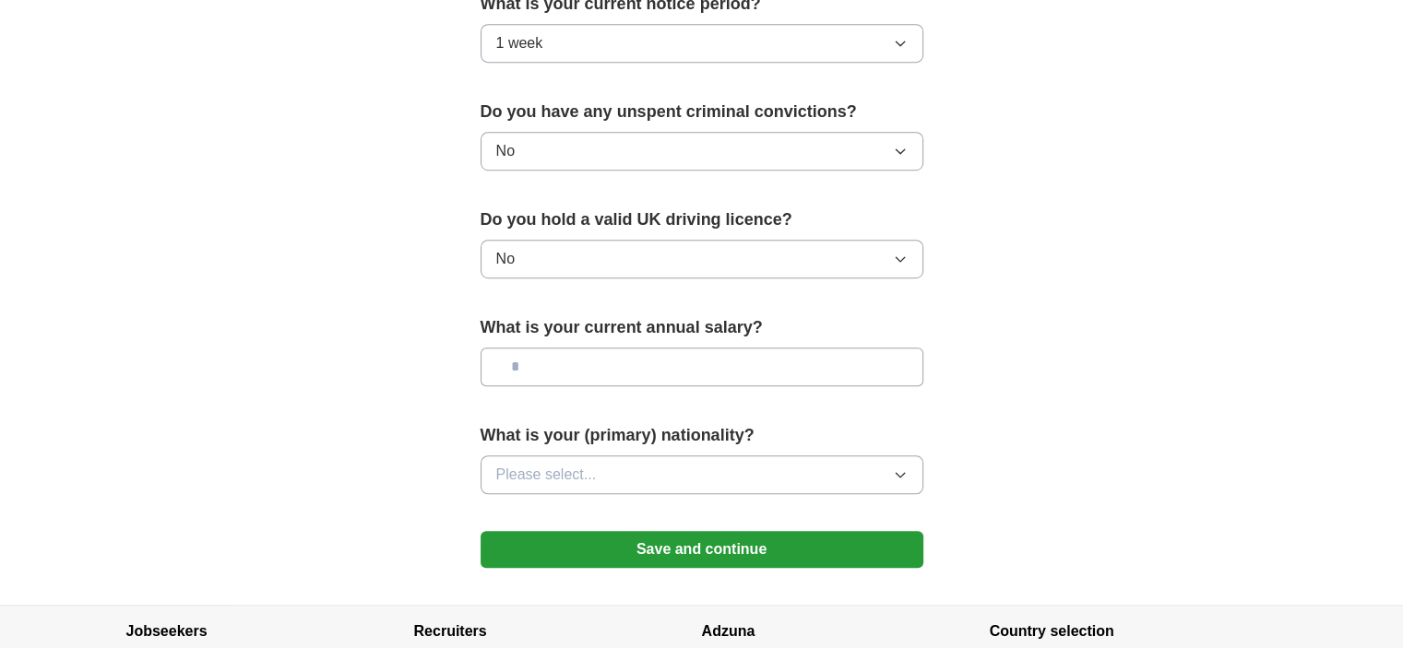
scroll to position [1118, 0]
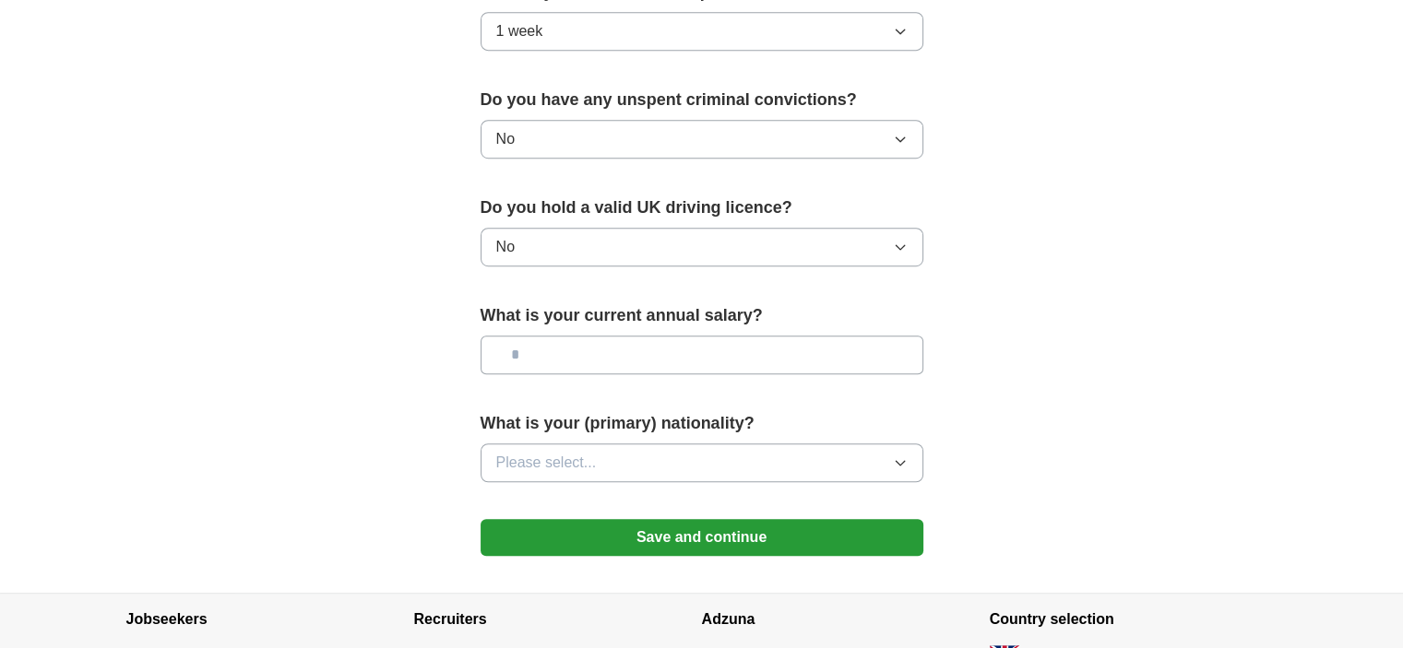
click at [652, 351] on input "text" at bounding box center [701, 355] width 443 height 39
type input "******"
click at [748, 460] on button "Please select..." at bounding box center [701, 463] width 443 height 39
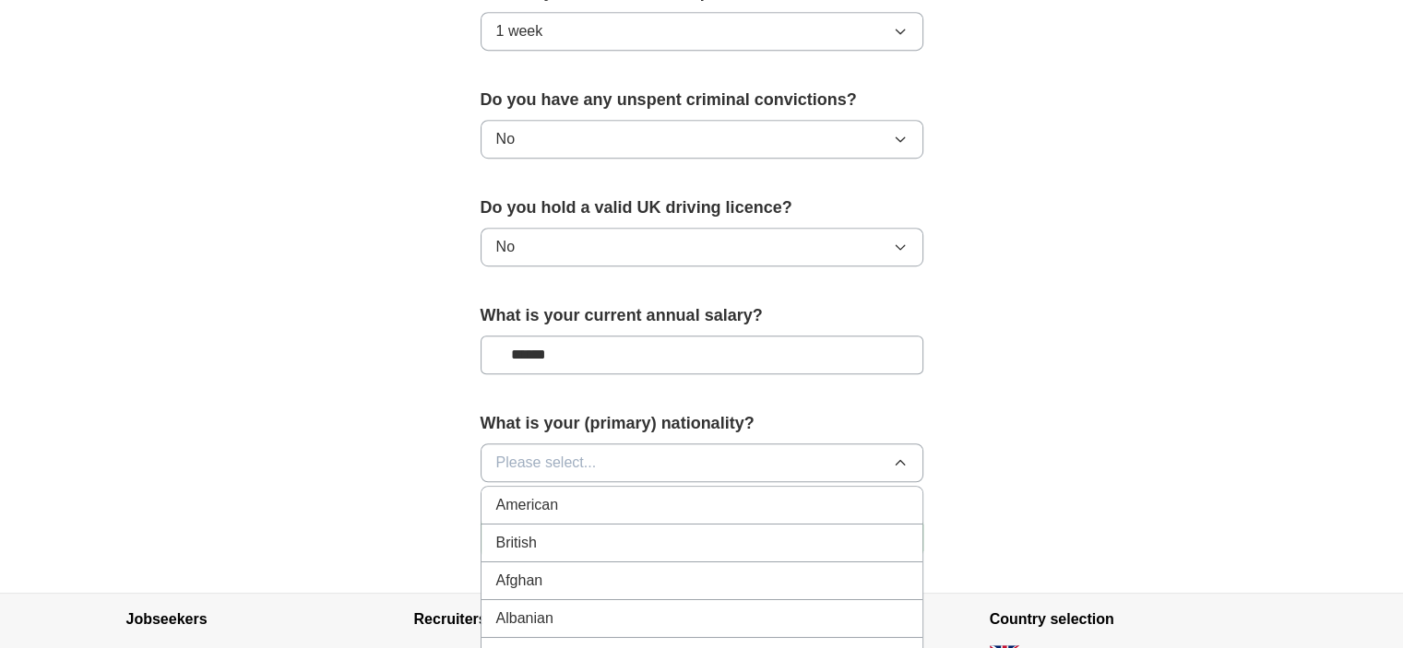
click at [618, 462] on button "Please select..." at bounding box center [701, 463] width 443 height 39
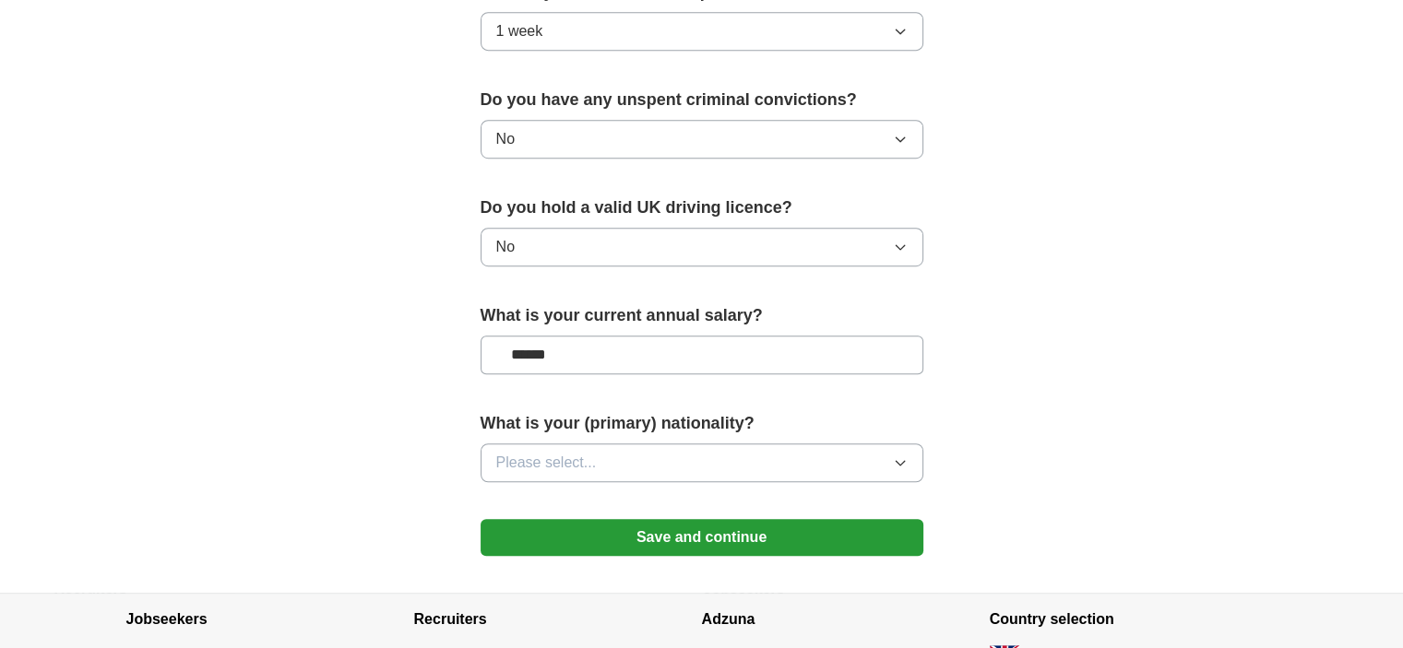
click at [618, 462] on button "Please select..." at bounding box center [701, 463] width 443 height 39
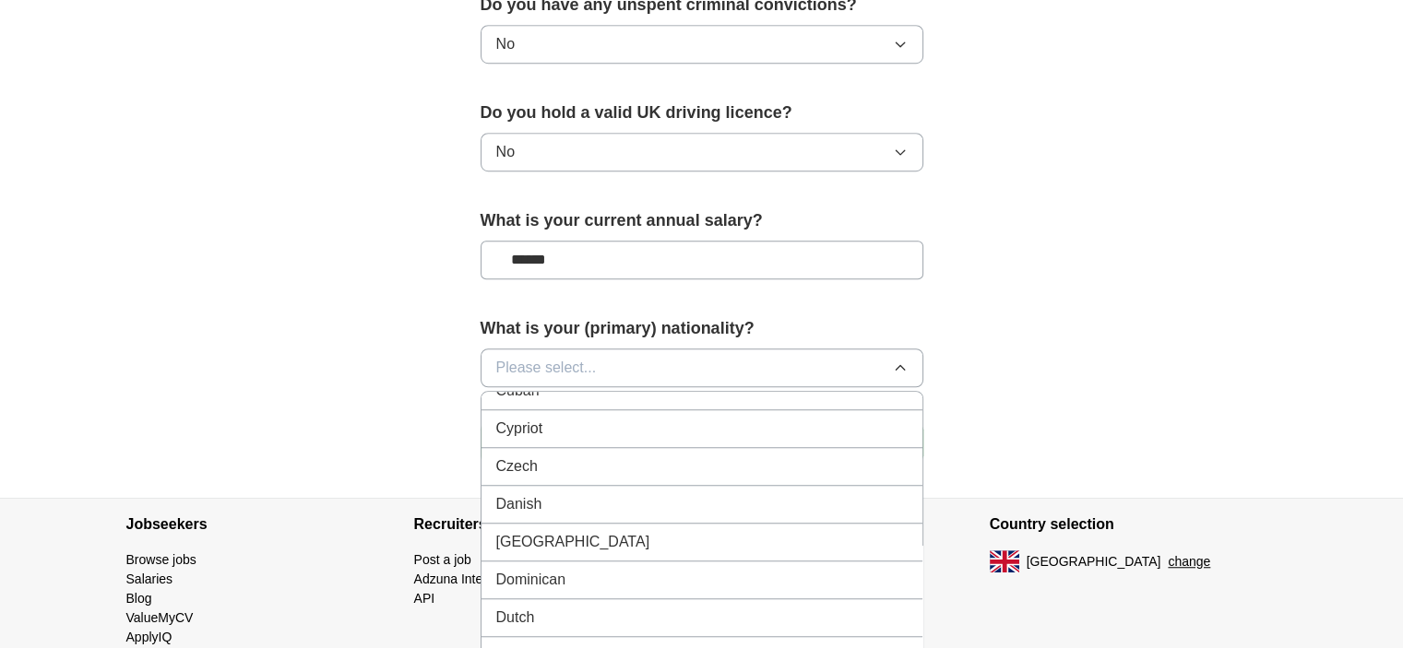
scroll to position [1937, 0]
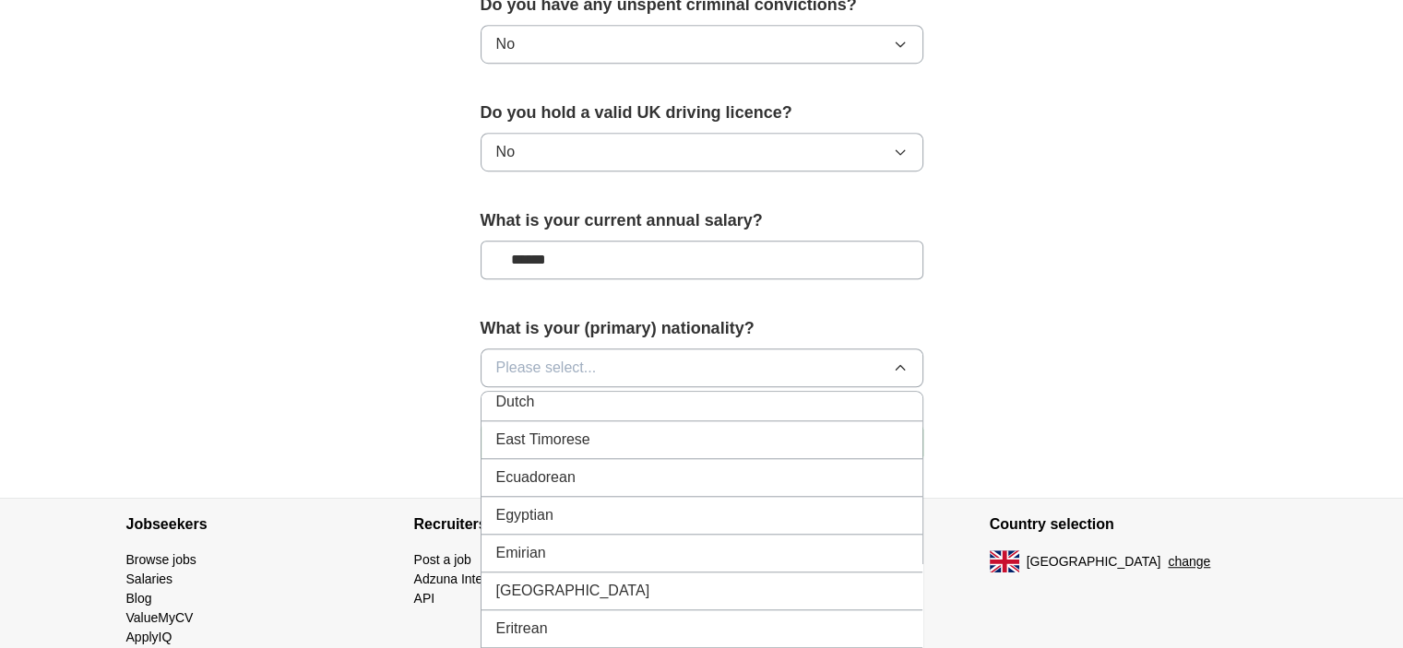
click at [630, 504] on div "Egyptian" at bounding box center [701, 515] width 411 height 22
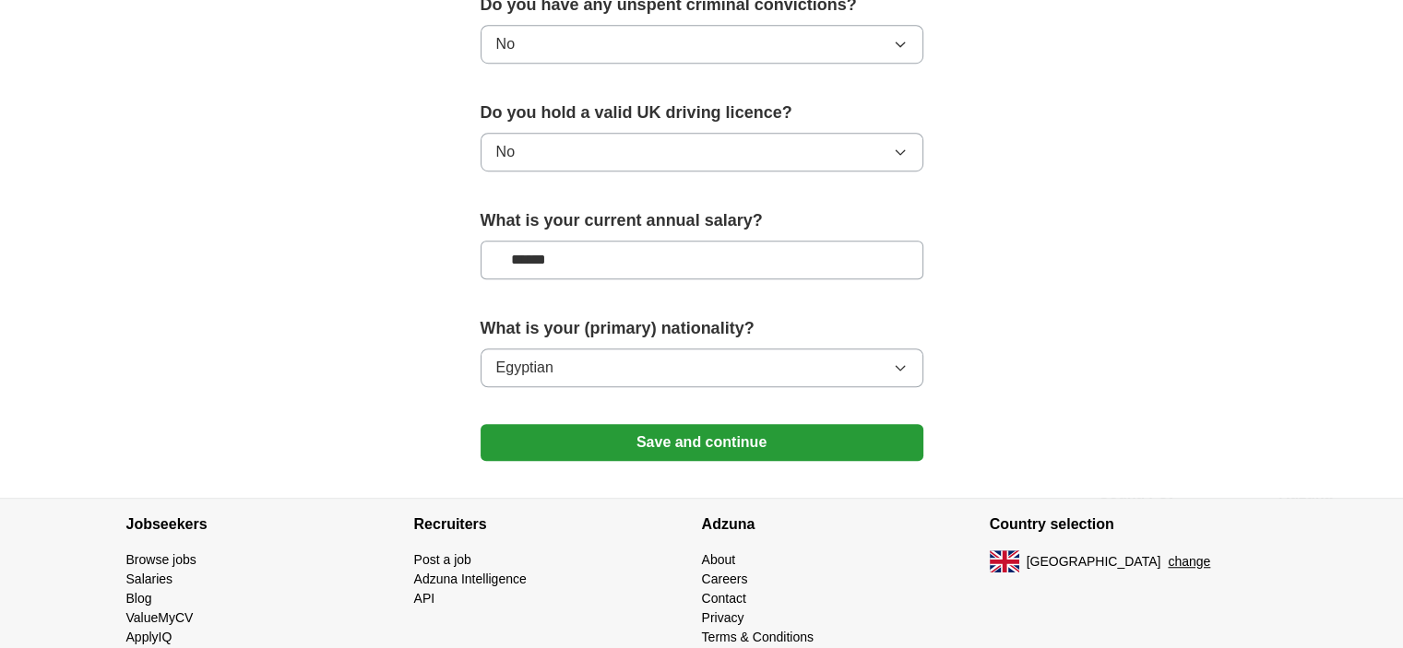
click at [646, 431] on button "Save and continue" at bounding box center [701, 442] width 443 height 37
